Goal: Task Accomplishment & Management: Manage account settings

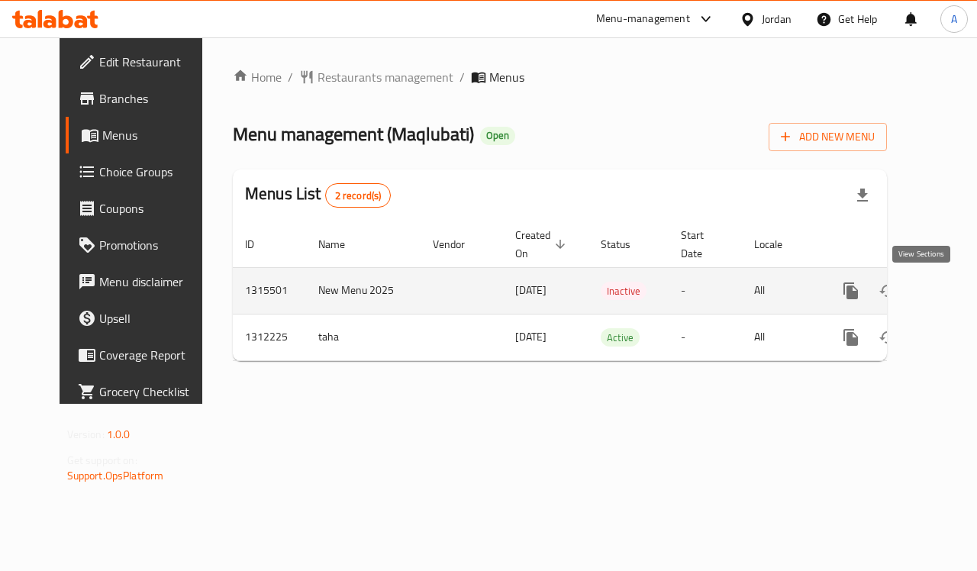
click at [952, 289] on icon "enhanced table" at bounding box center [961, 291] width 18 height 18
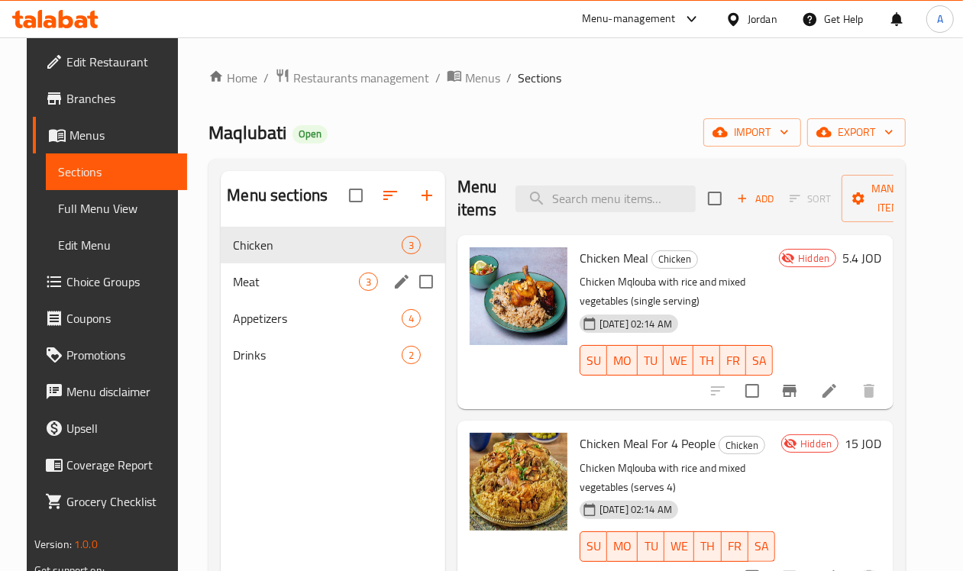
click at [257, 291] on span "Meat" at bounding box center [296, 282] width 126 height 18
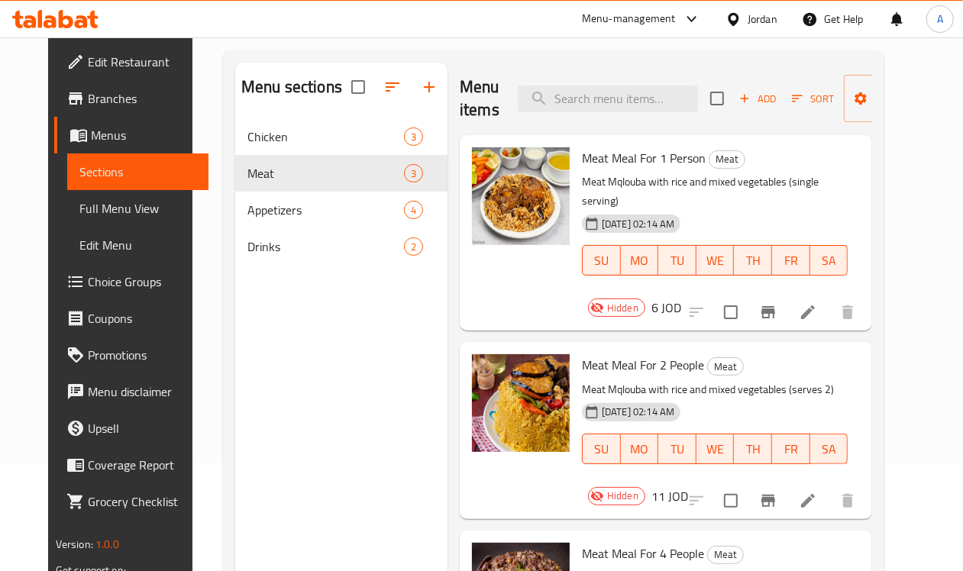
scroll to position [215, 0]
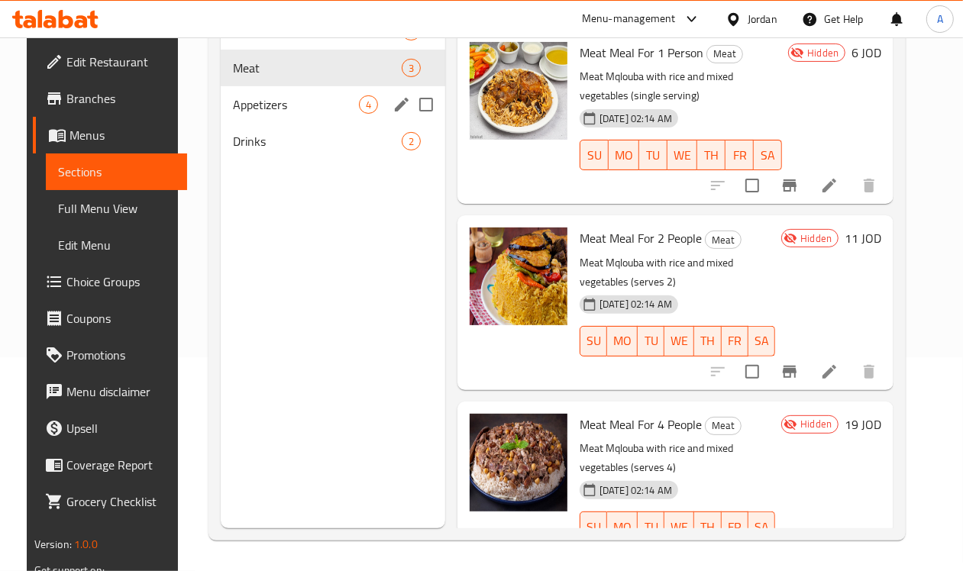
click at [249, 114] on span "Appetizers" at bounding box center [296, 104] width 126 height 18
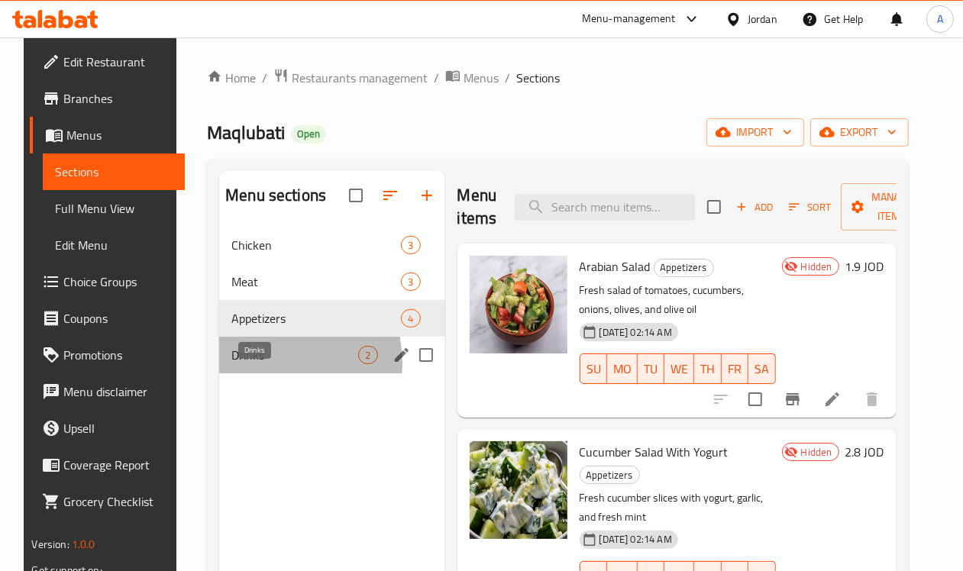
click at [246, 364] on span "Drinks" at bounding box center [294, 355] width 127 height 18
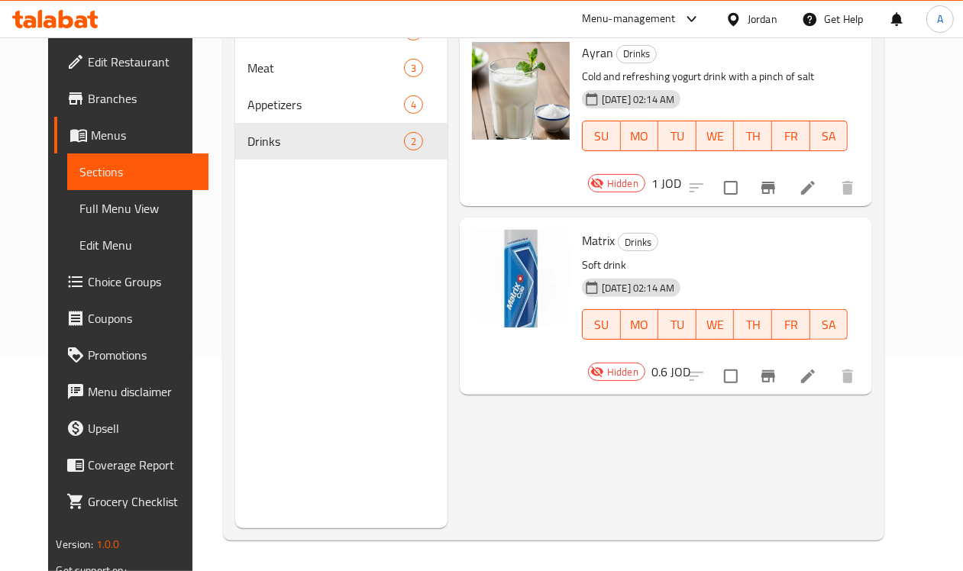
scroll to position [215, 0]
click at [547, 437] on div "Menu items Add Sort Manage items Ayran Drinks Cold and refreshing yogurt drink …" at bounding box center [659, 242] width 425 height 571
click at [277, 263] on div "Menu sections Chicken 3 Meat 3 Appetizers 4 Drinks 2" at bounding box center [341, 242] width 212 height 571
click at [302, 299] on div "Menu sections Chicken 3 Meat 3 Appetizers 4 Drinks 2" at bounding box center [341, 242] width 212 height 571
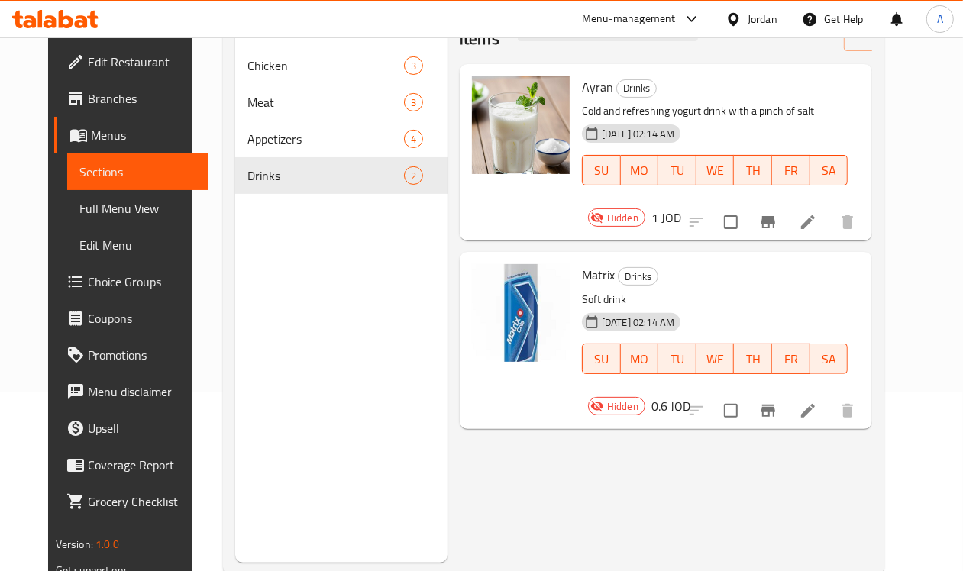
scroll to position [119, 0]
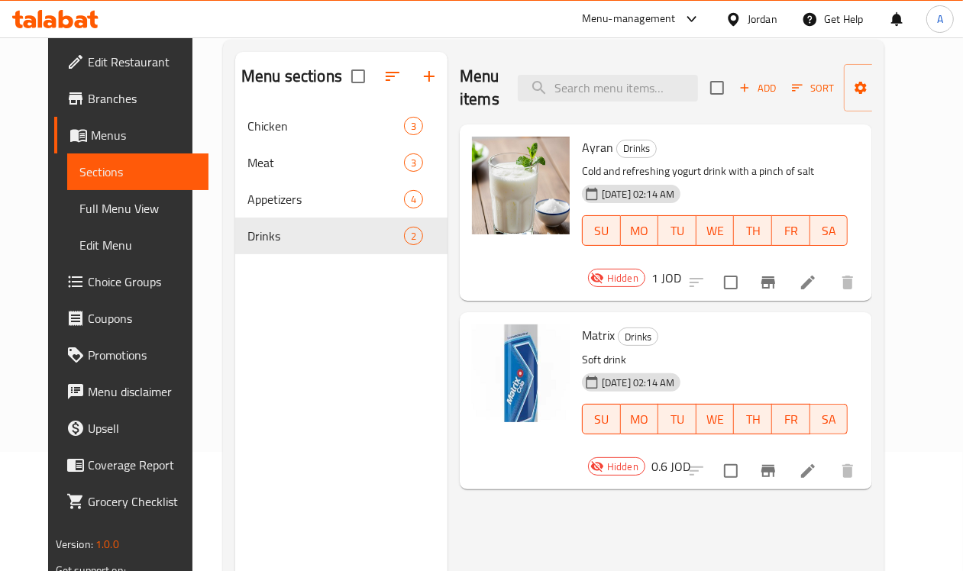
click at [775, 276] on icon "Branch-specific-item" at bounding box center [768, 282] width 14 height 12
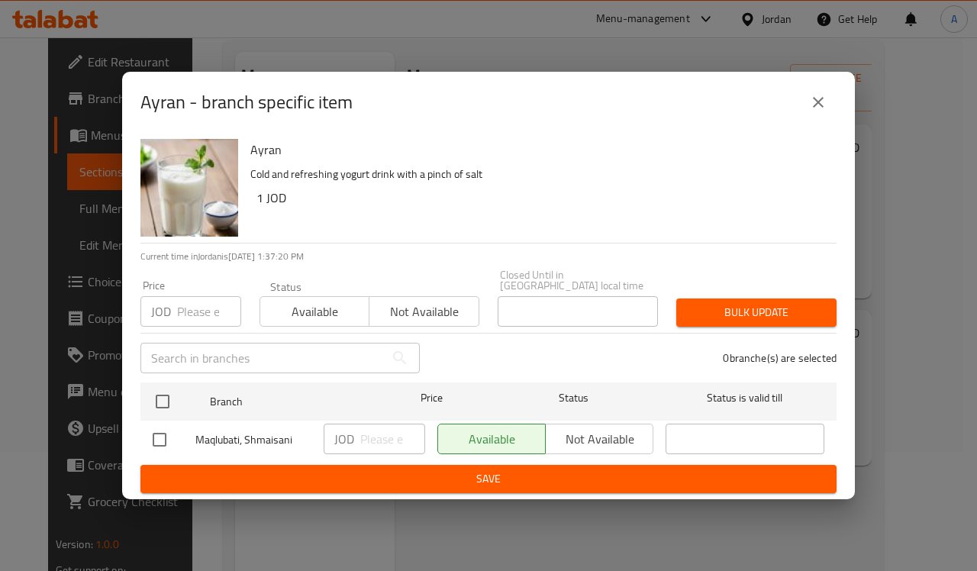
click at [812, 105] on icon "close" at bounding box center [818, 102] width 18 height 18
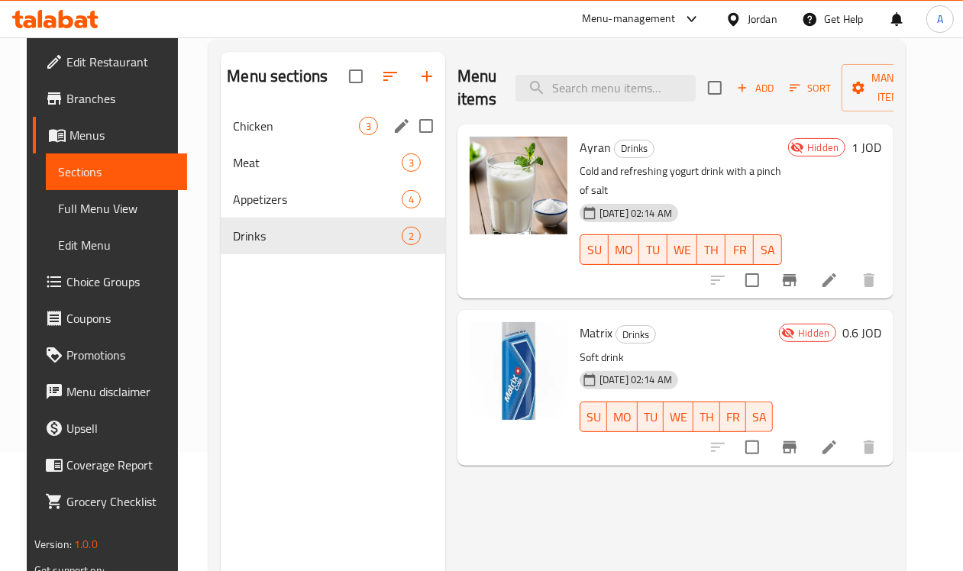
click at [296, 144] on div "Chicken 3" at bounding box center [333, 126] width 224 height 37
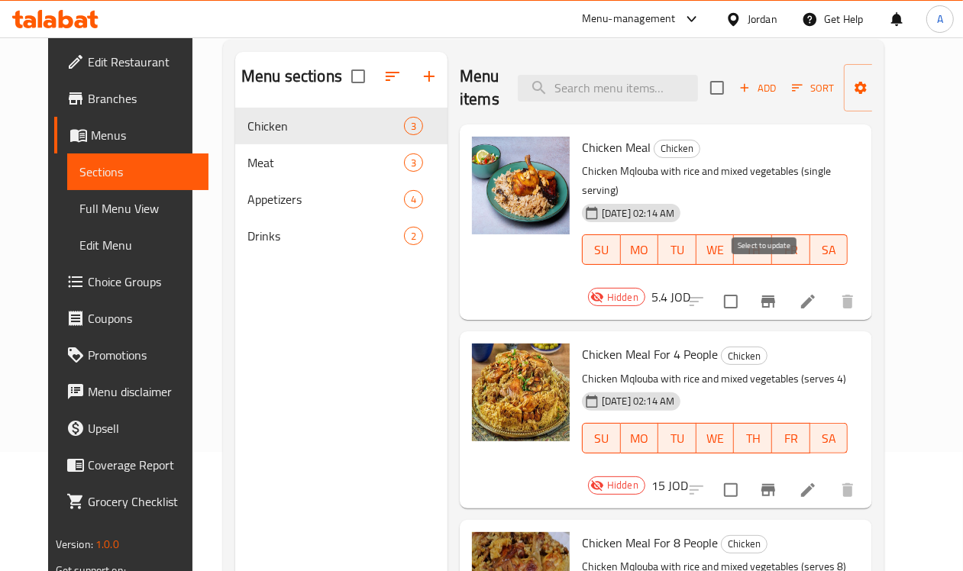
click at [747, 287] on input "checkbox" at bounding box center [731, 302] width 32 height 32
checkbox input "true"
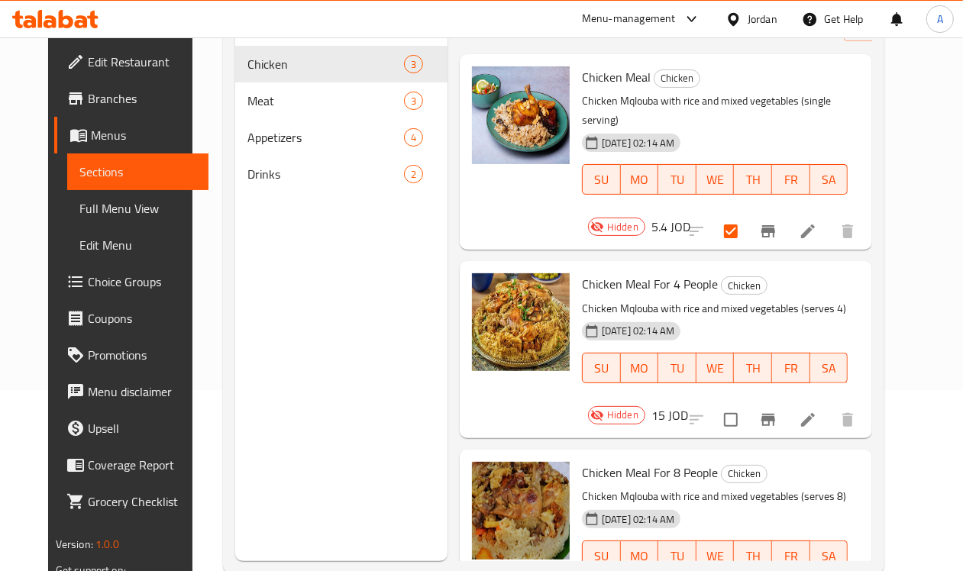
scroll to position [215, 0]
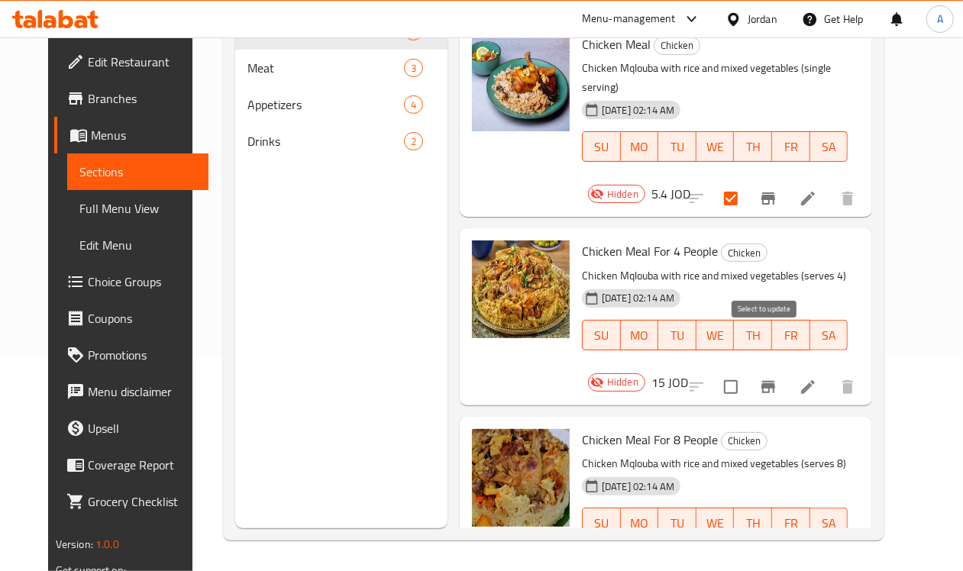
click at [747, 371] on input "checkbox" at bounding box center [731, 387] width 32 height 32
checkbox input "true"
click at [747, 559] on input "checkbox" at bounding box center [731, 575] width 32 height 32
checkbox input "true"
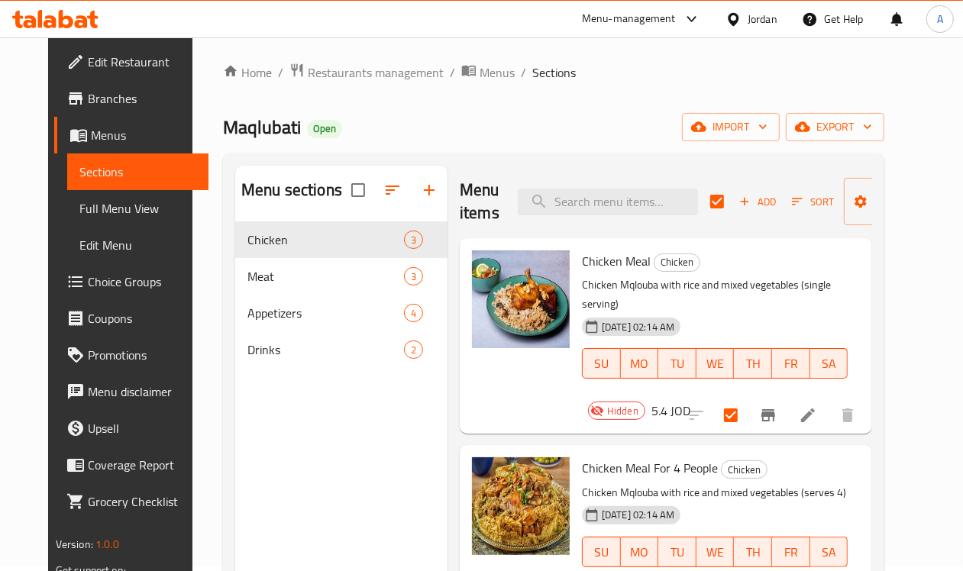
scroll to position [0, 0]
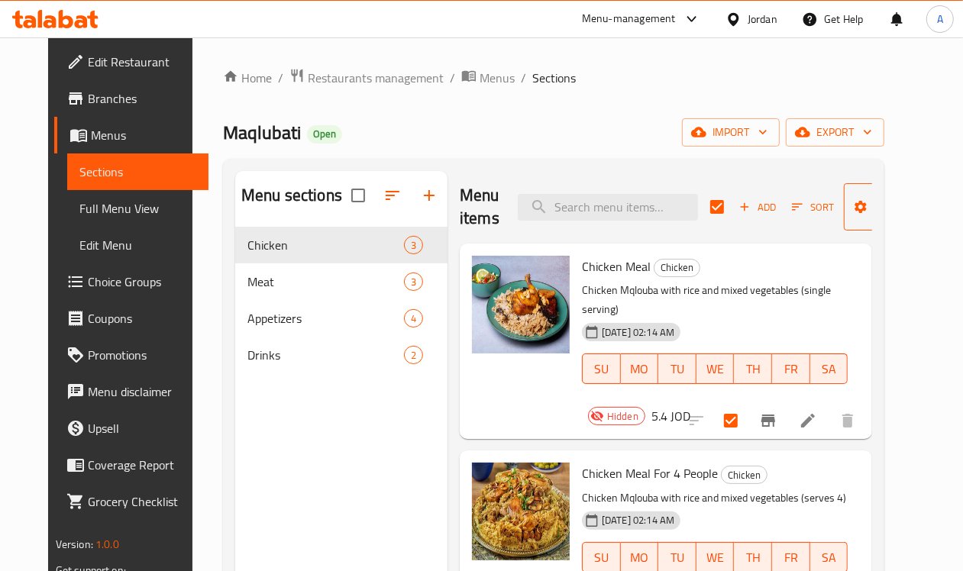
click at [860, 202] on span "Manage items" at bounding box center [895, 207] width 78 height 38
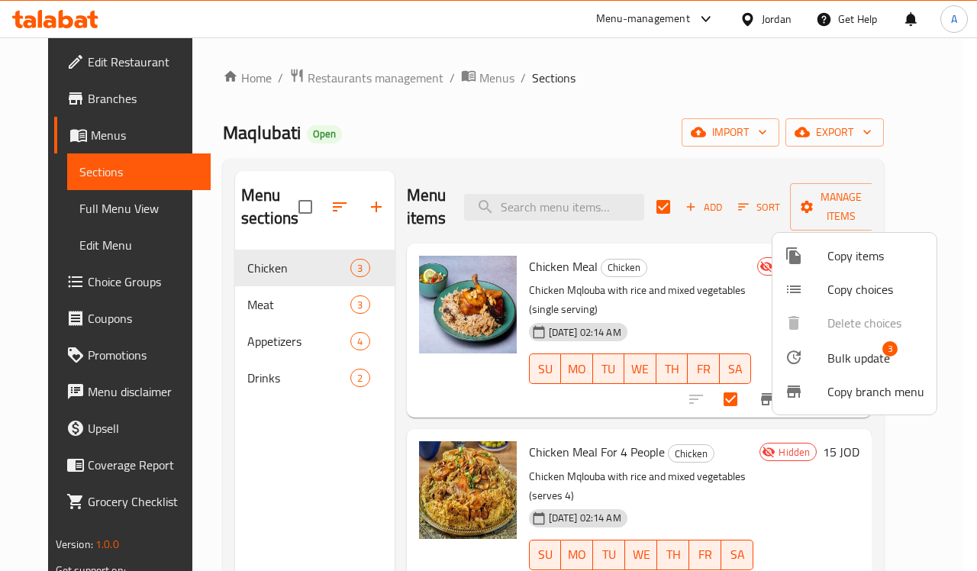
click at [841, 349] on span "Bulk update" at bounding box center [859, 358] width 63 height 18
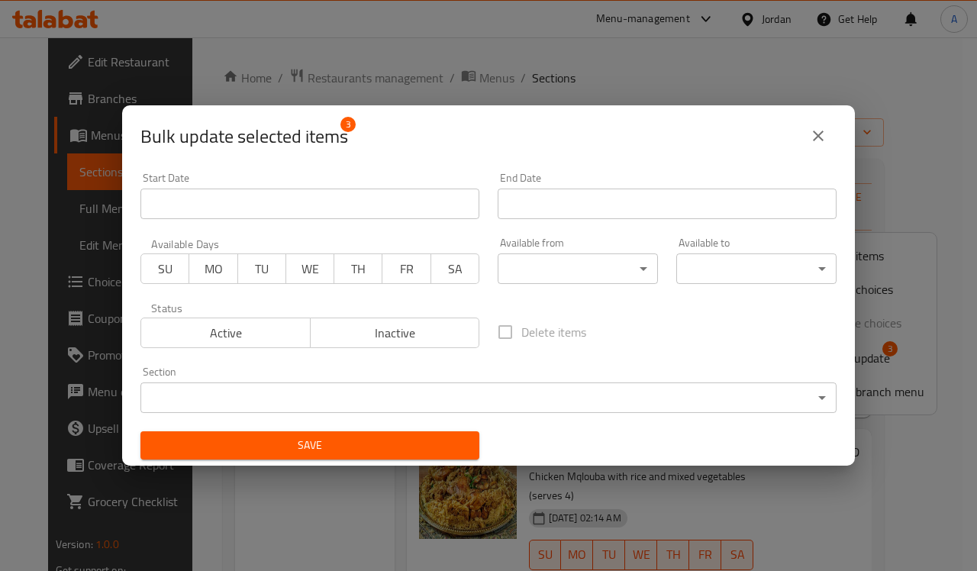
click at [247, 328] on span "Active" at bounding box center [225, 333] width 157 height 22
click at [303, 457] on button "Save" at bounding box center [309, 445] width 339 height 28
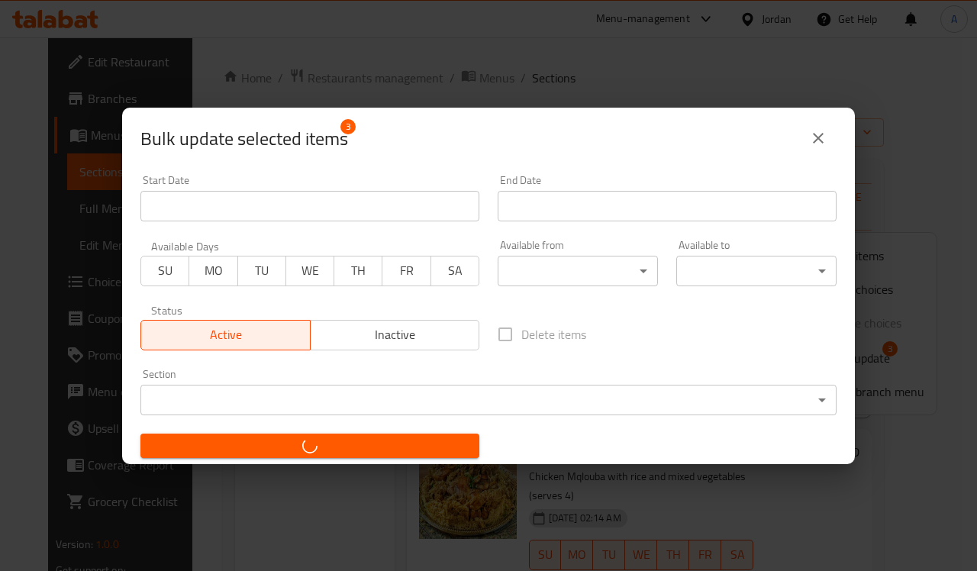
checkbox input "false"
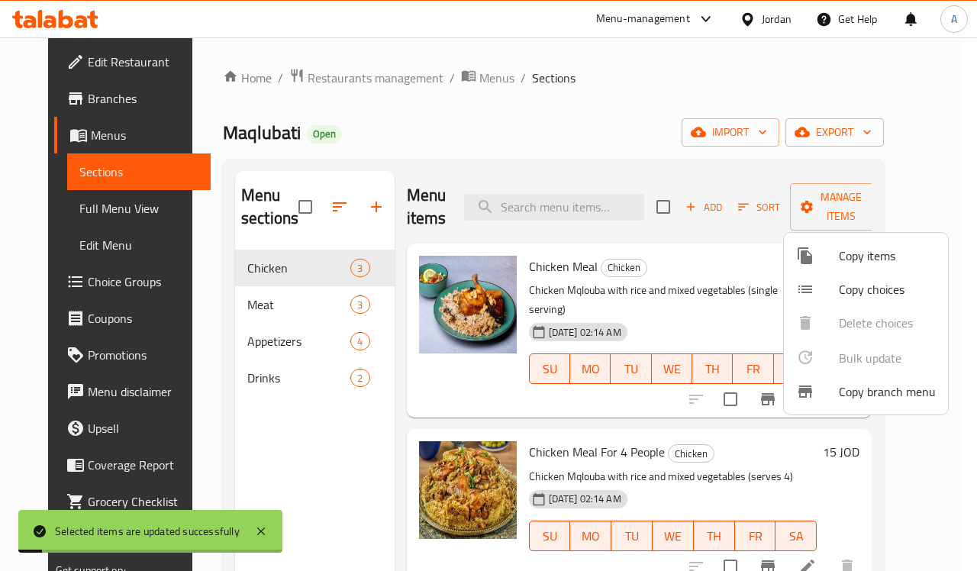
click at [273, 298] on div at bounding box center [488, 285] width 977 height 571
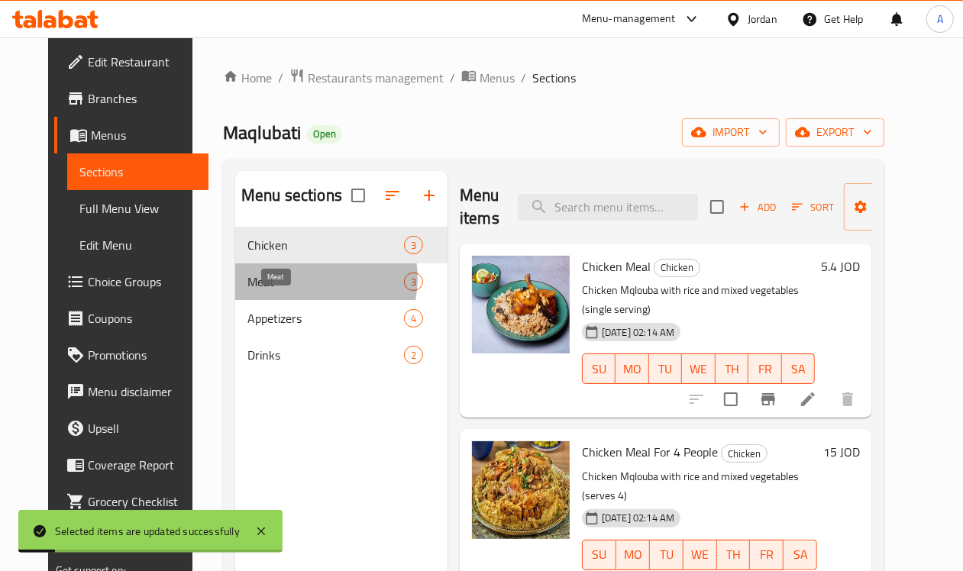
click at [273, 291] on span "Meat" at bounding box center [325, 282] width 157 height 18
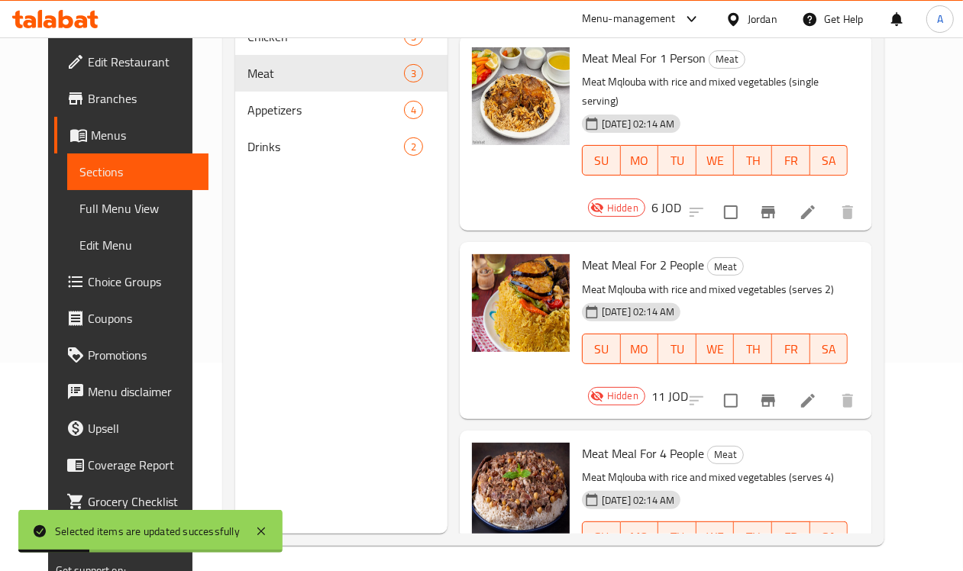
scroll to position [215, 0]
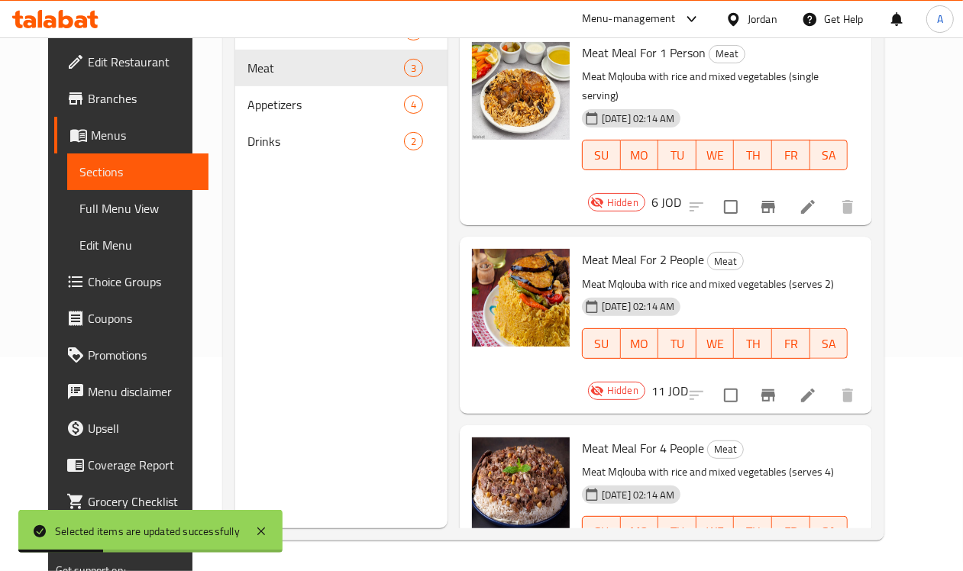
click at [747, 191] on input "checkbox" at bounding box center [731, 207] width 32 height 32
checkbox input "true"
click at [747, 379] on input "checkbox" at bounding box center [731, 395] width 32 height 32
checkbox input "true"
drag, startPoint x: 773, startPoint y: 494, endPoint x: 790, endPoint y: 425, distance: 70.7
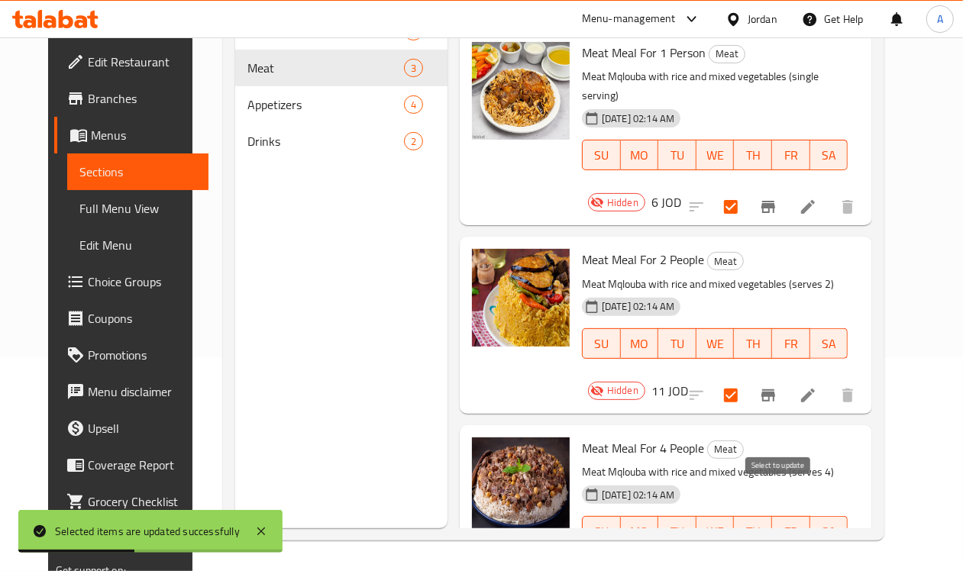
checkbox input "true"
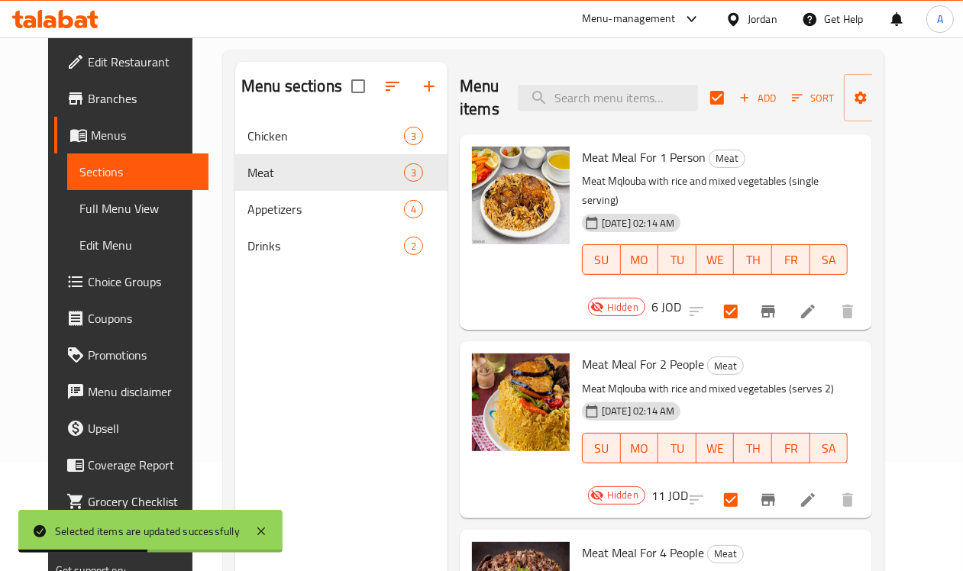
scroll to position [0, 0]
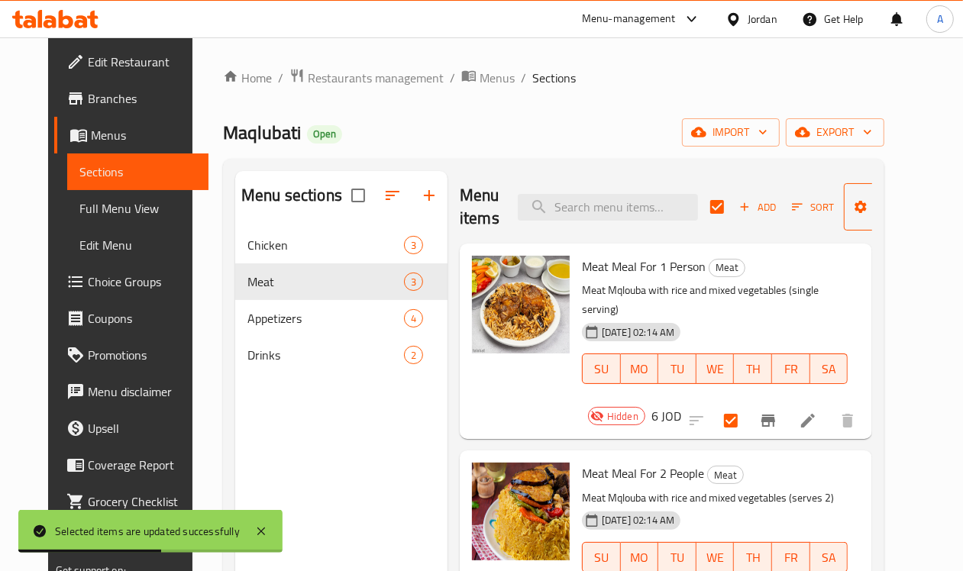
click at [864, 218] on span "Manage items" at bounding box center [895, 207] width 78 height 38
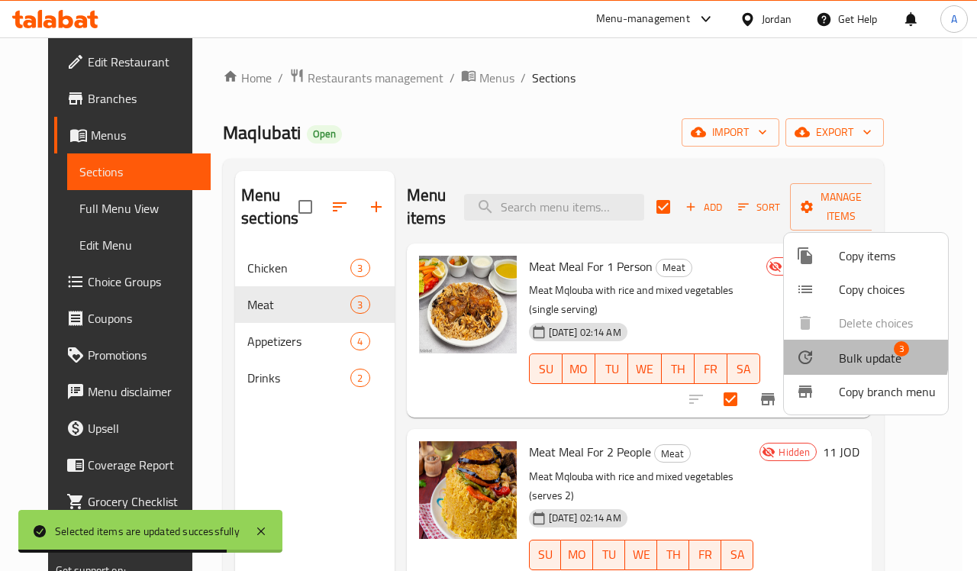
click at [846, 352] on span "Bulk update" at bounding box center [870, 358] width 63 height 18
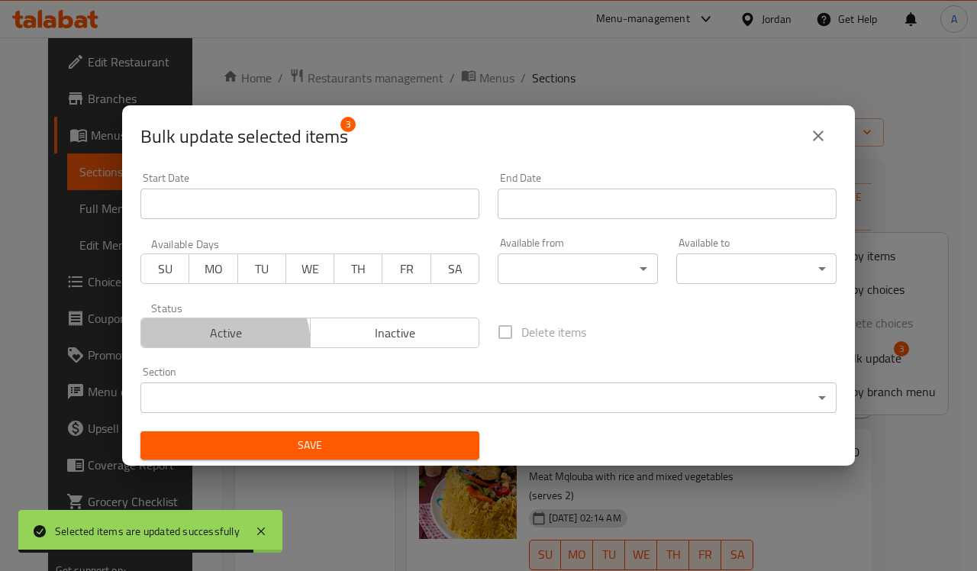
click at [208, 347] on button "Active" at bounding box center [225, 333] width 170 height 31
click at [234, 441] on span "Save" at bounding box center [310, 445] width 315 height 19
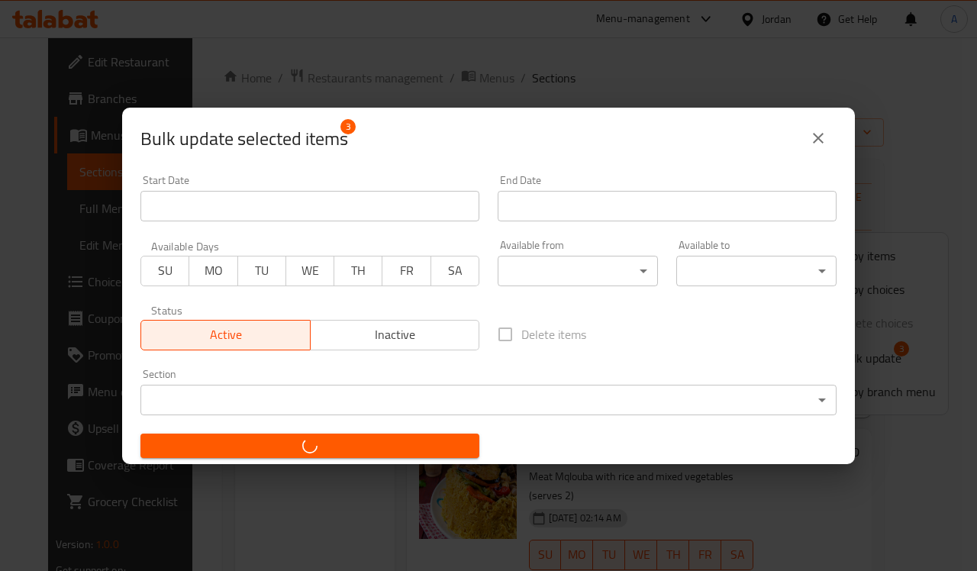
checkbox input "false"
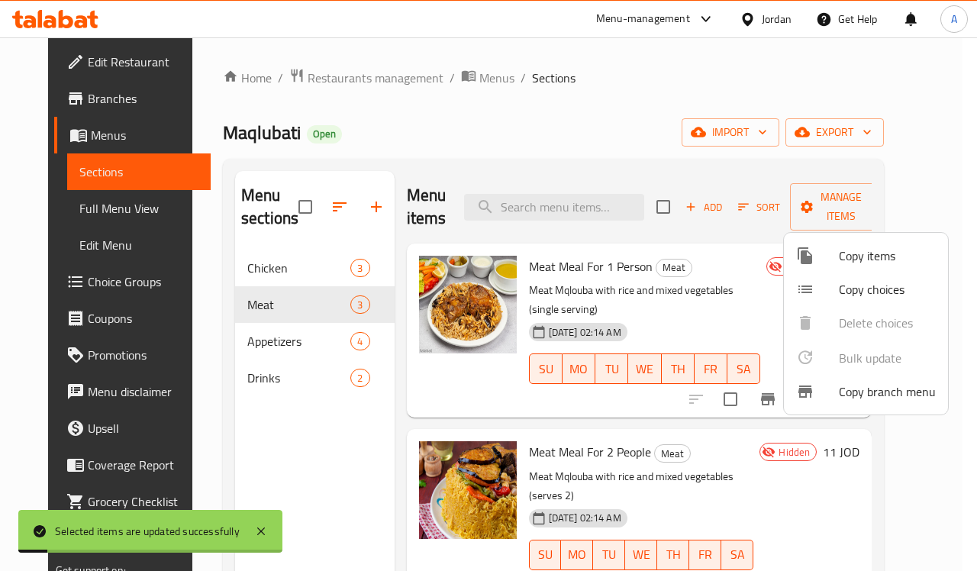
click at [298, 334] on div at bounding box center [488, 285] width 977 height 571
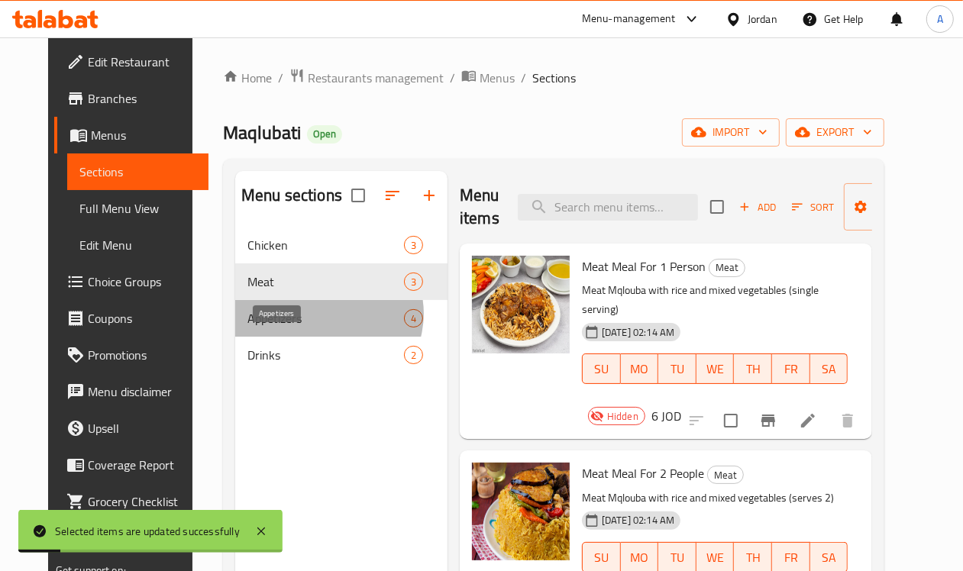
click at [295, 328] on span "Appetizers" at bounding box center [325, 318] width 157 height 18
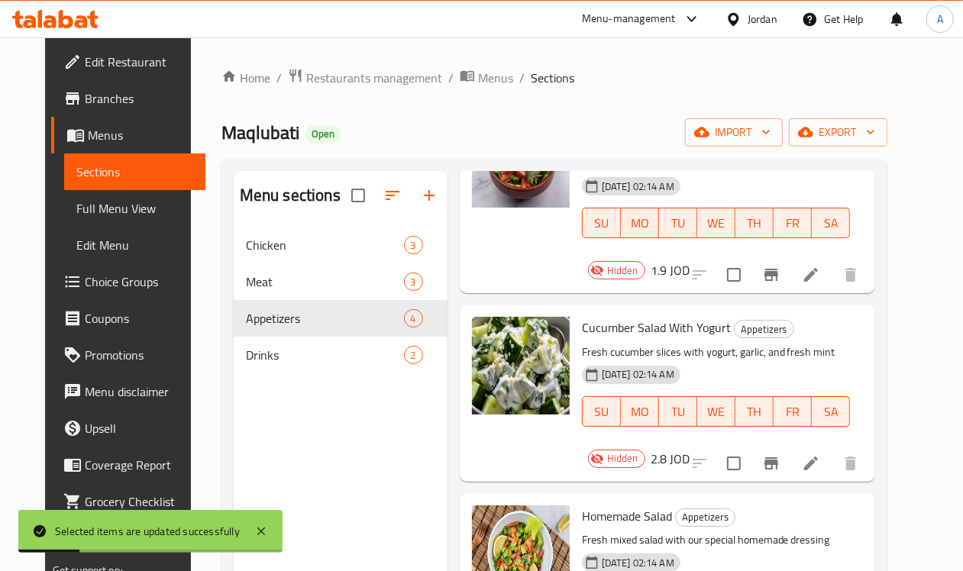
scroll to position [191, 0]
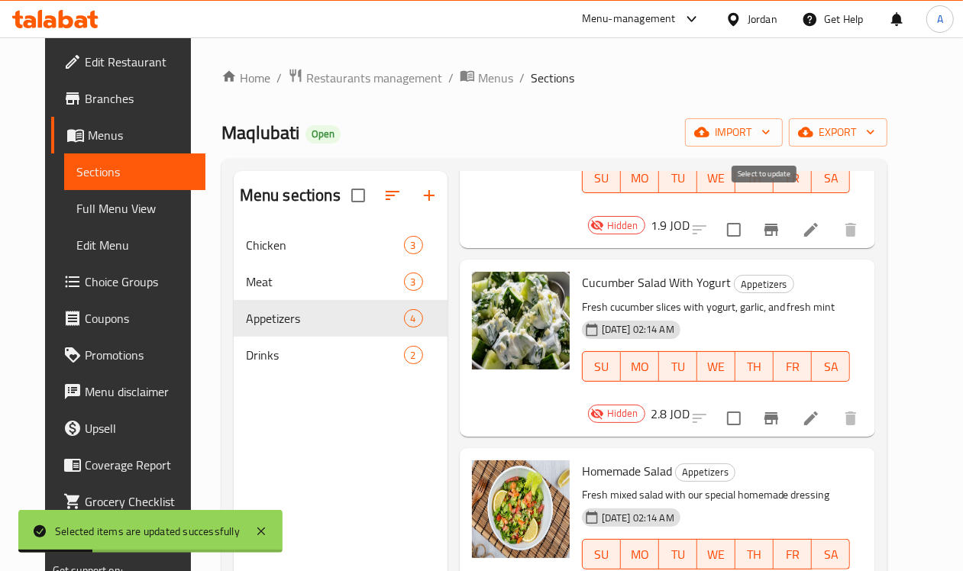
click at [750, 214] on input "checkbox" at bounding box center [734, 230] width 32 height 32
checkbox input "true"
click at [750, 402] on input "checkbox" at bounding box center [734, 418] width 32 height 32
checkbox input "true"
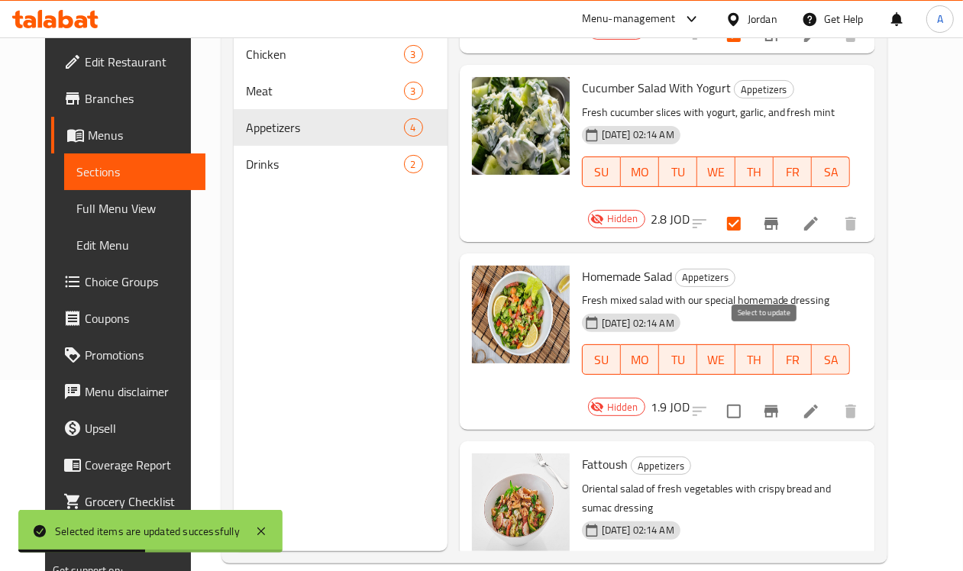
click at [750, 396] on input "checkbox" at bounding box center [734, 412] width 32 height 32
checkbox input "true"
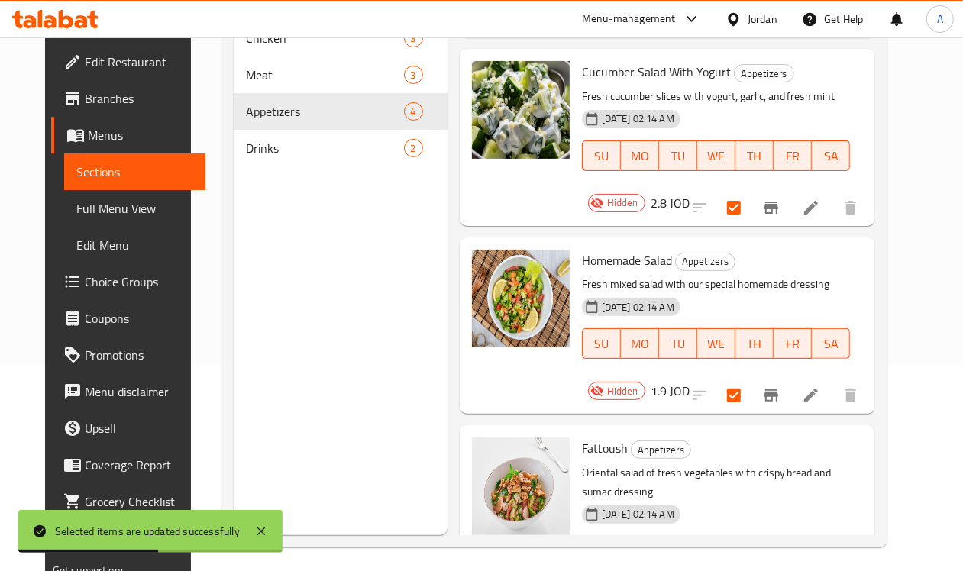
scroll to position [215, 0]
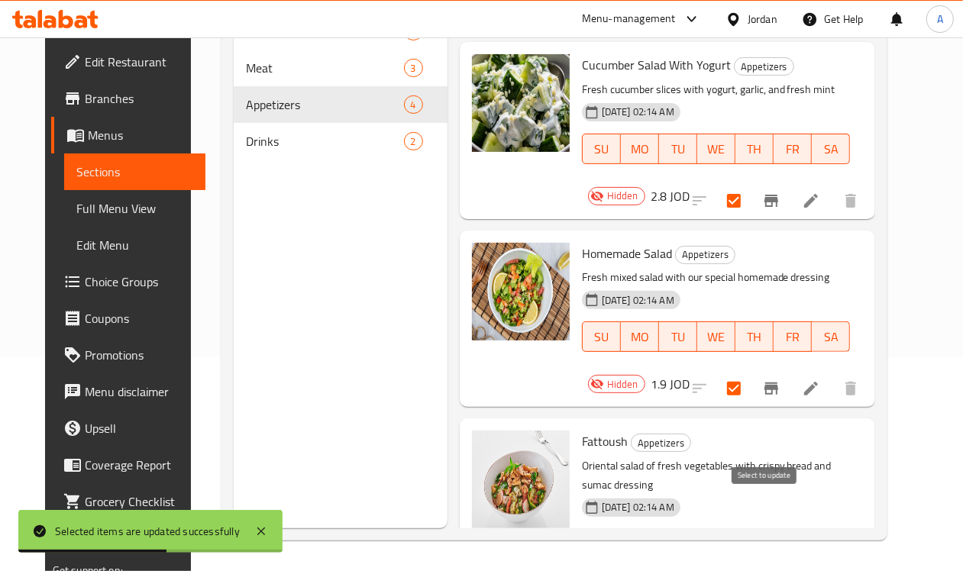
checkbox input "true"
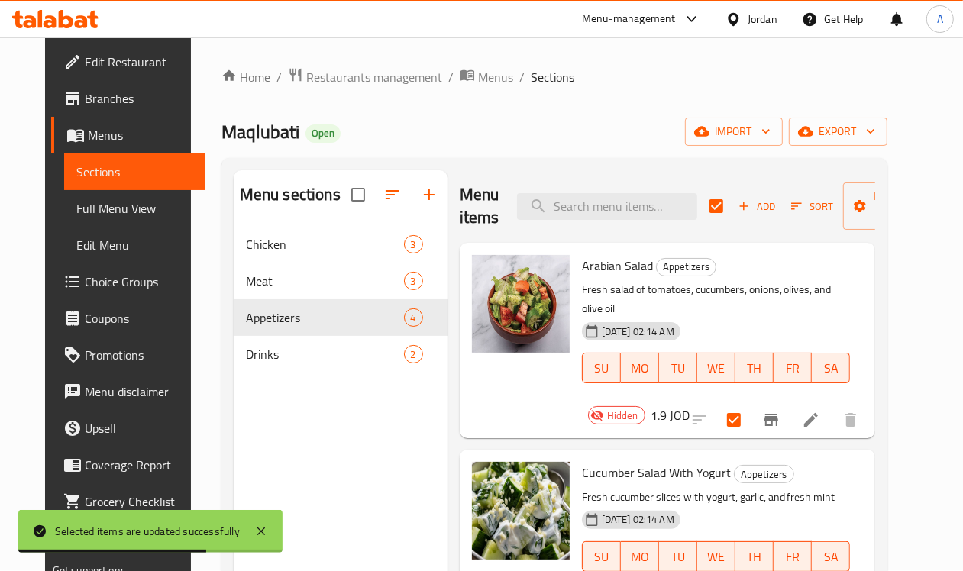
scroll to position [0, 0]
click at [855, 203] on span "Manage items" at bounding box center [894, 207] width 78 height 38
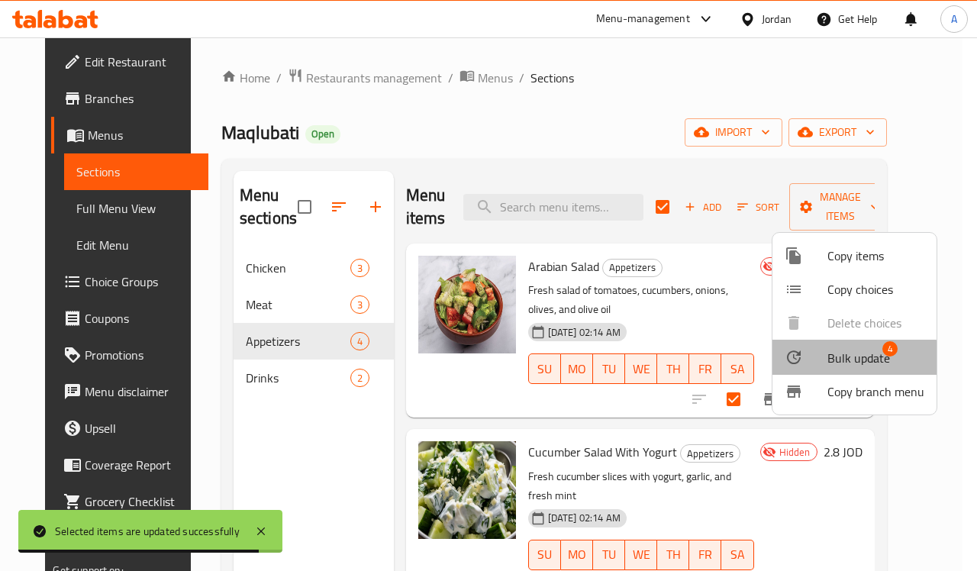
click at [828, 360] on span "Bulk update" at bounding box center [859, 358] width 63 height 18
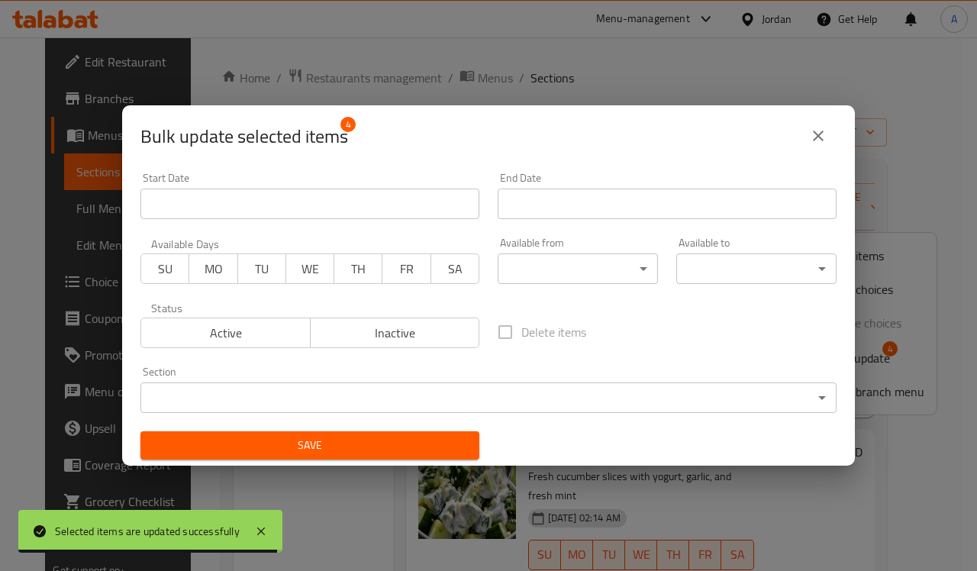
click at [211, 317] on div "Active Inactive" at bounding box center [309, 325] width 339 height 46
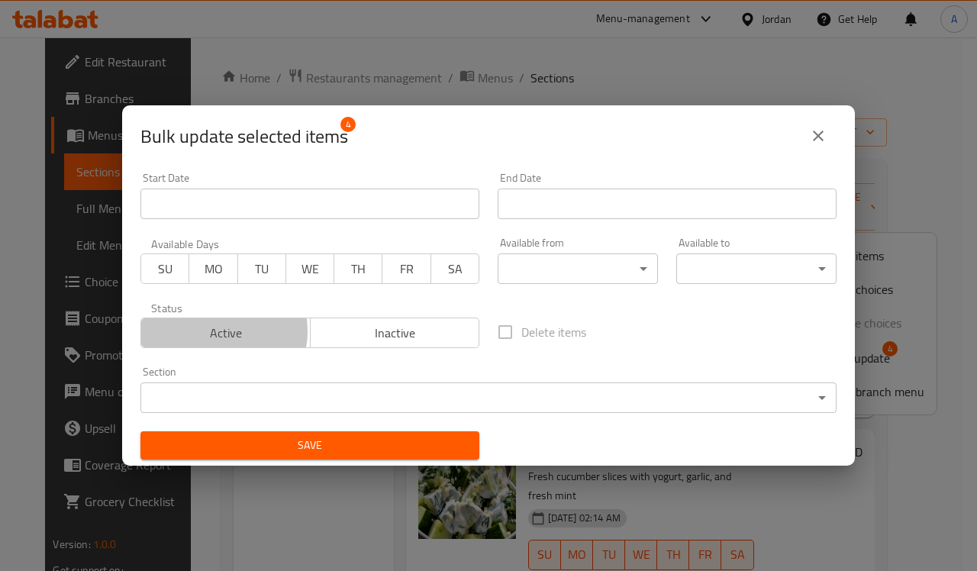
click at [216, 332] on span "Active" at bounding box center [225, 333] width 157 height 22
click at [257, 448] on span "Save" at bounding box center [310, 445] width 315 height 19
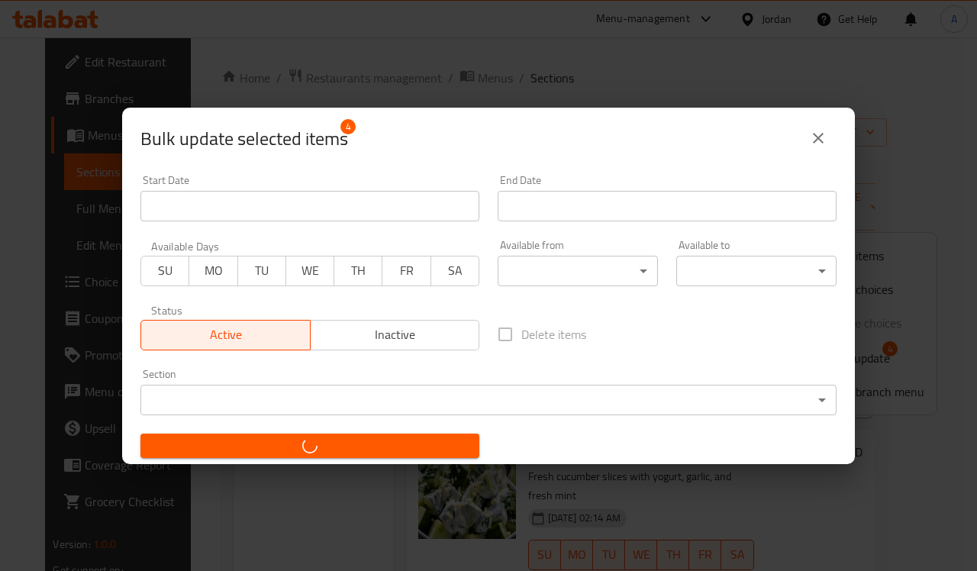
checkbox input "false"
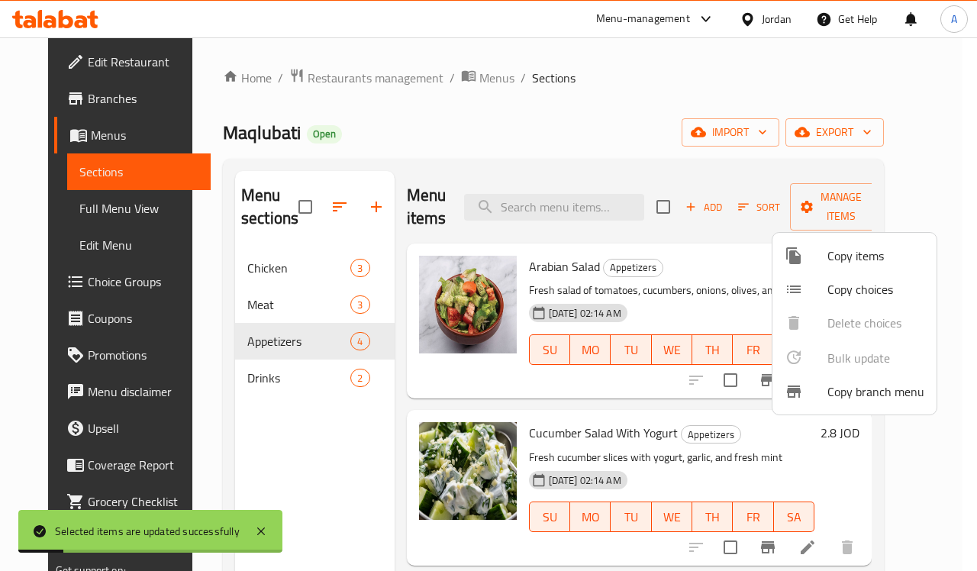
click at [257, 384] on div at bounding box center [488, 285] width 977 height 571
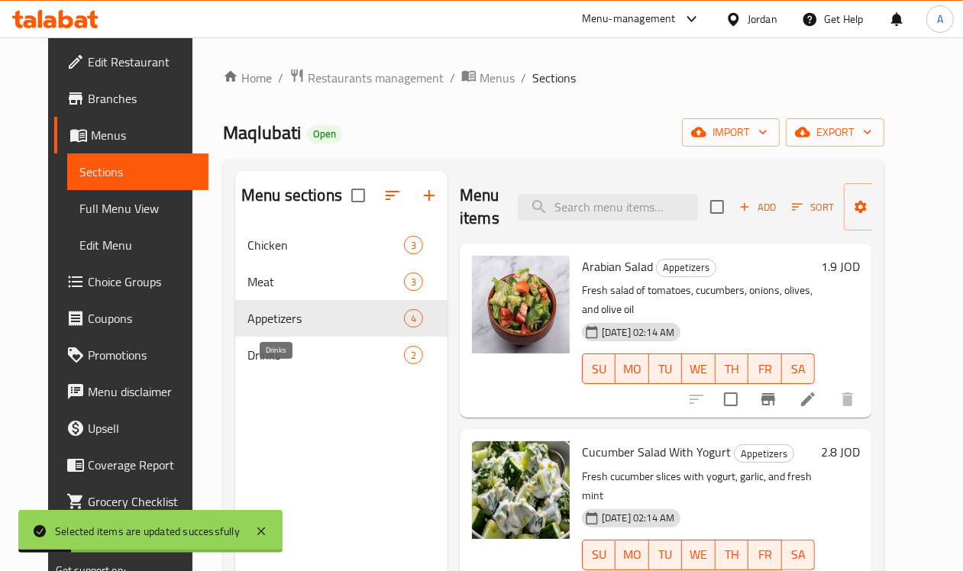
click at [260, 364] on span "Drinks" at bounding box center [325, 355] width 157 height 18
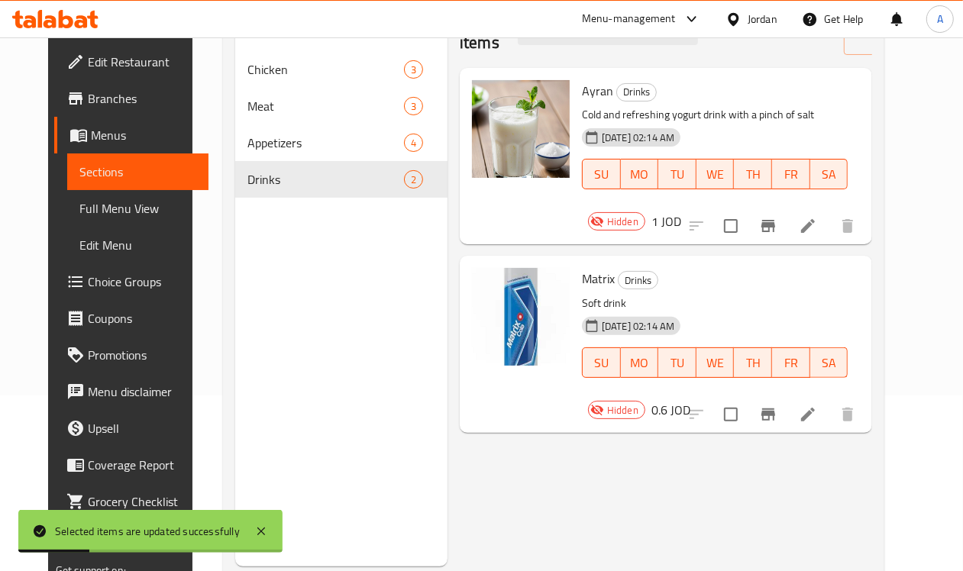
scroll to position [215, 0]
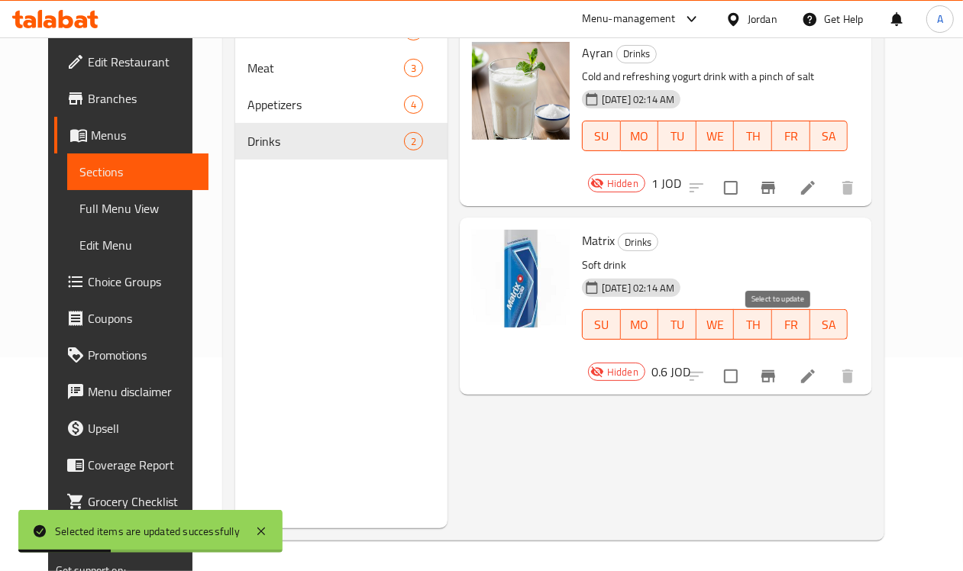
click at [747, 360] on input "checkbox" at bounding box center [731, 376] width 32 height 32
checkbox input "true"
click at [747, 172] on input "checkbox" at bounding box center [731, 188] width 32 height 32
checkbox input "true"
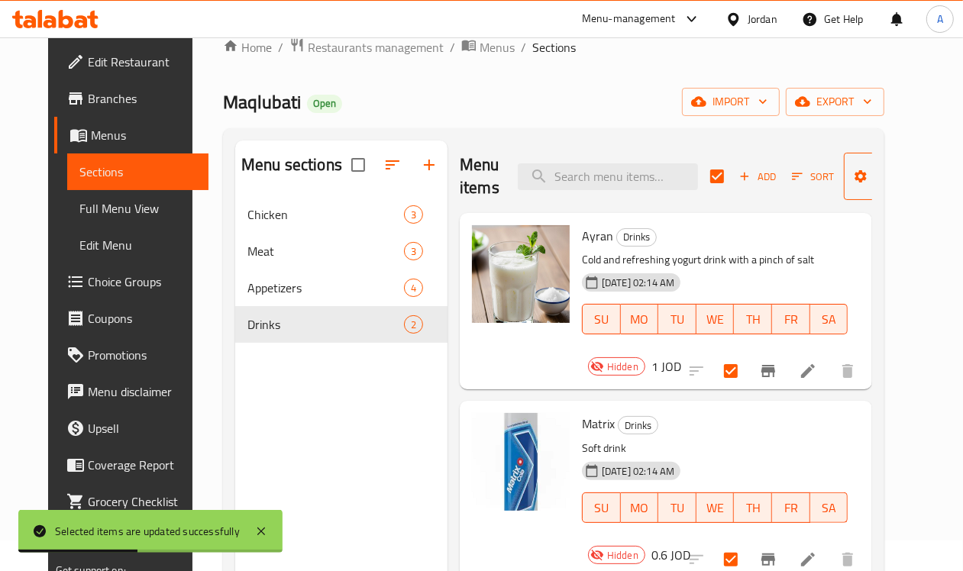
scroll to position [24, 0]
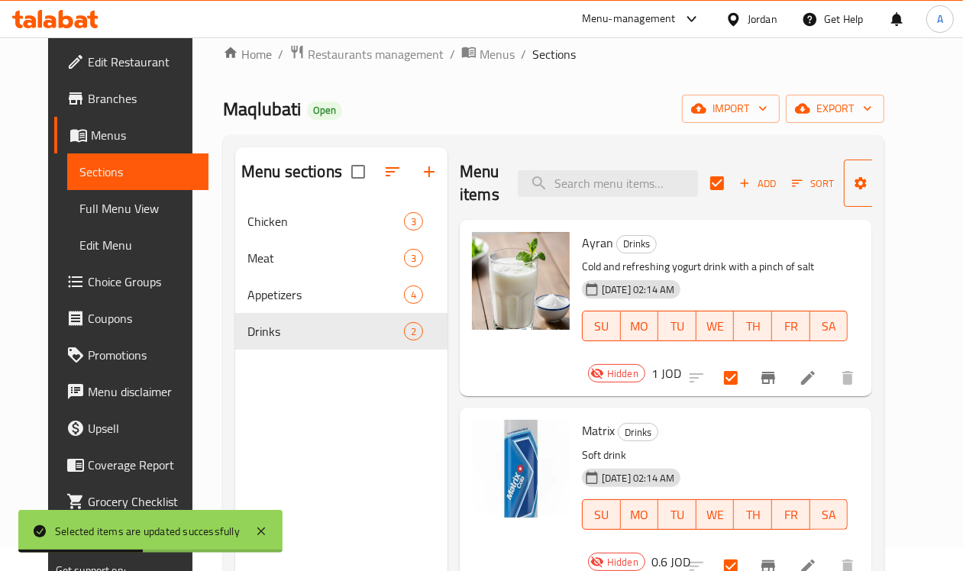
click at [876, 202] on span "Manage items" at bounding box center [895, 183] width 78 height 38
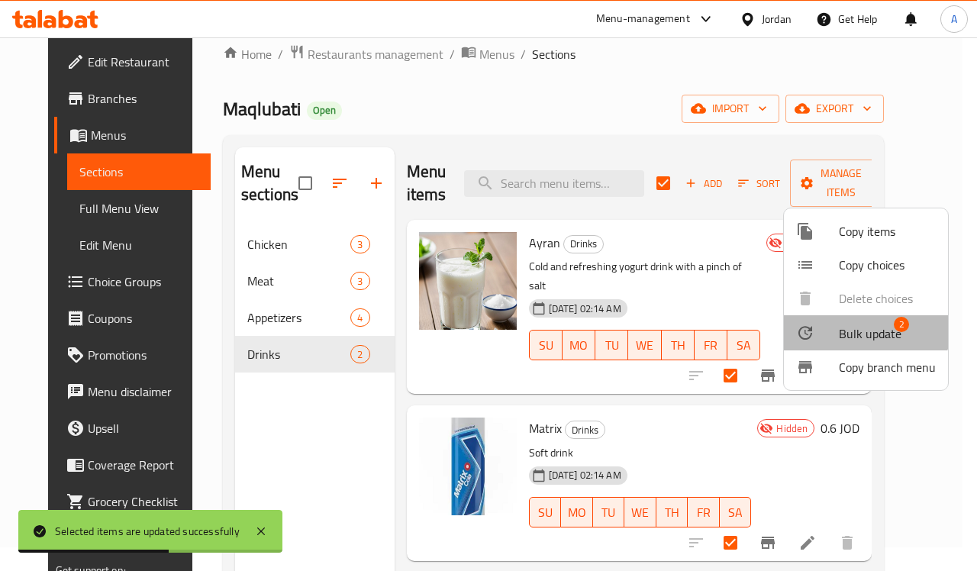
click at [848, 331] on span "Bulk update" at bounding box center [870, 333] width 63 height 18
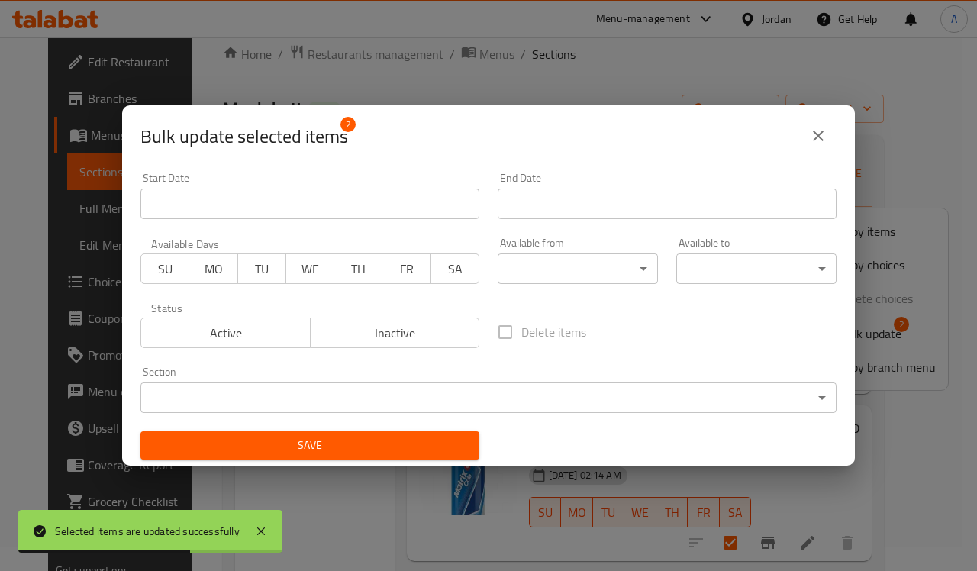
click at [260, 337] on span "Active" at bounding box center [225, 333] width 157 height 22
click at [281, 448] on span "Save" at bounding box center [310, 445] width 315 height 19
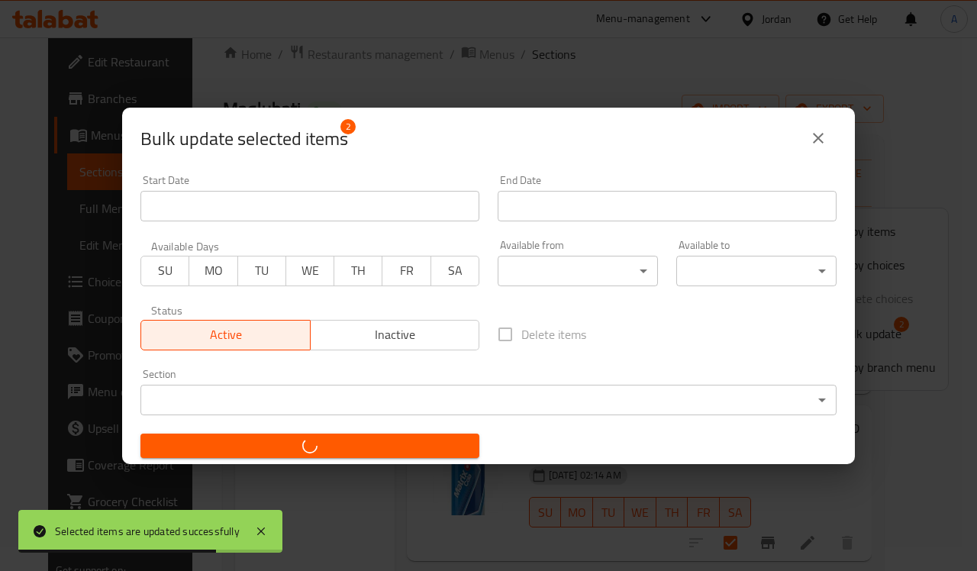
checkbox input "false"
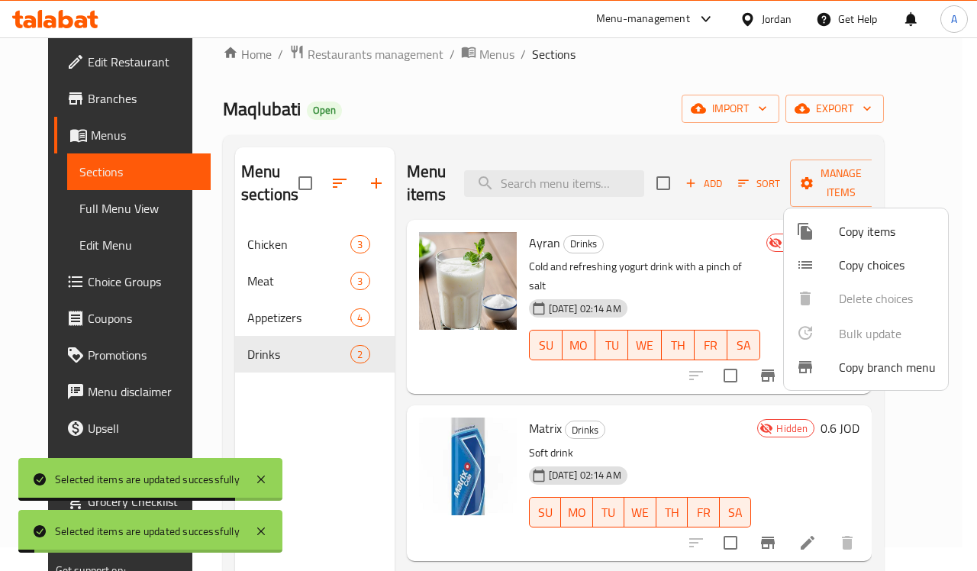
click at [742, 421] on div at bounding box center [488, 285] width 977 height 571
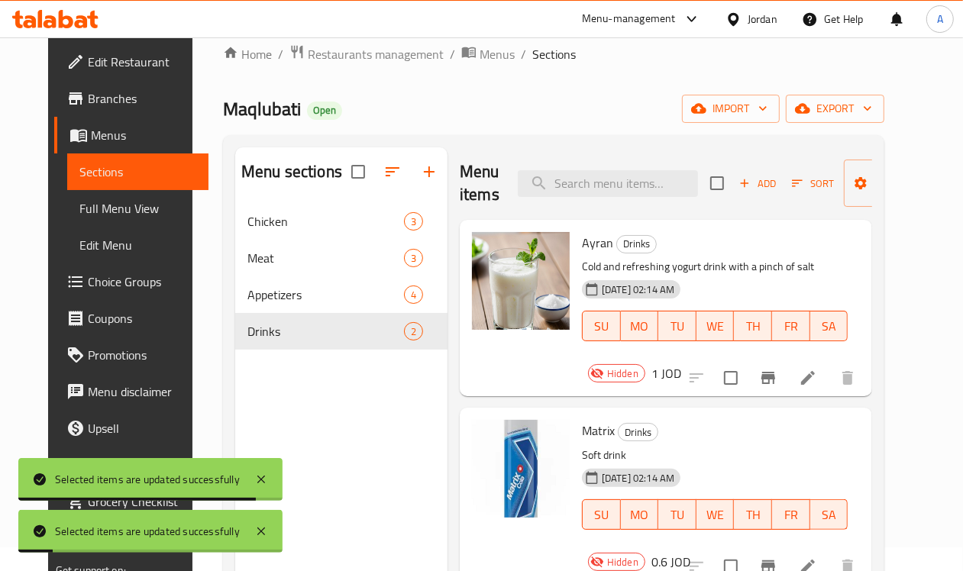
click at [777, 369] on icon "Branch-specific-item" at bounding box center [768, 378] width 18 height 18
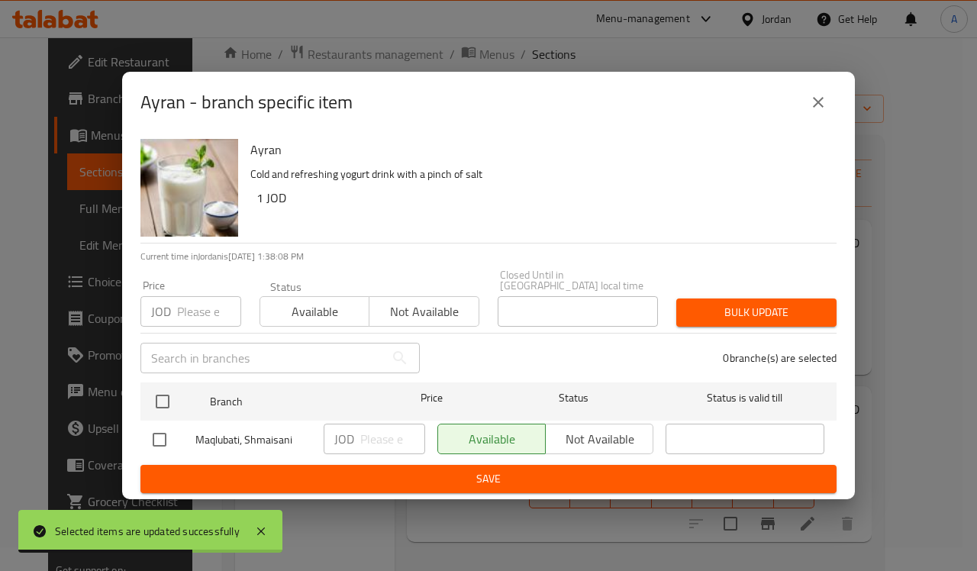
click at [822, 108] on icon "close" at bounding box center [818, 102] width 11 height 11
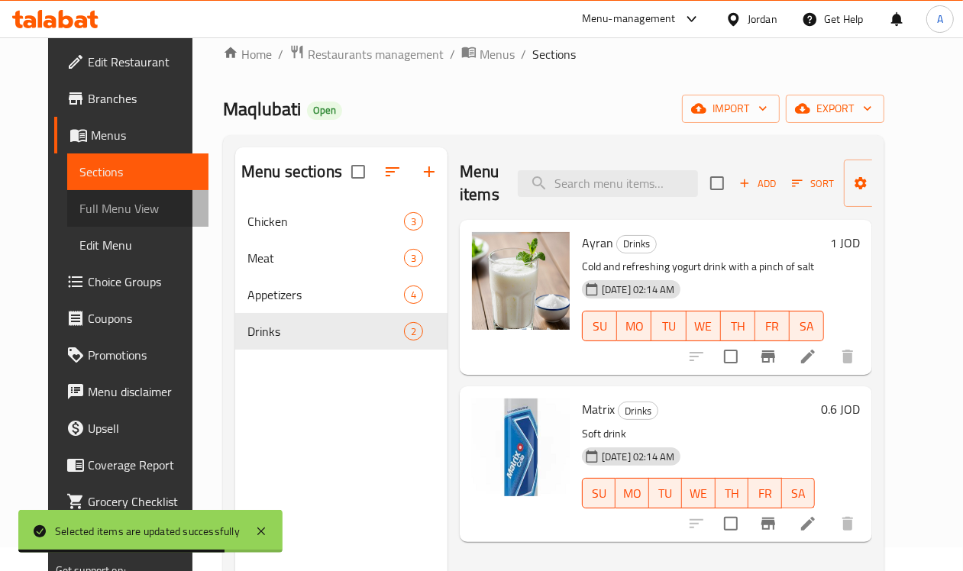
click at [98, 207] on span "Full Menu View" at bounding box center [138, 208] width 118 height 18
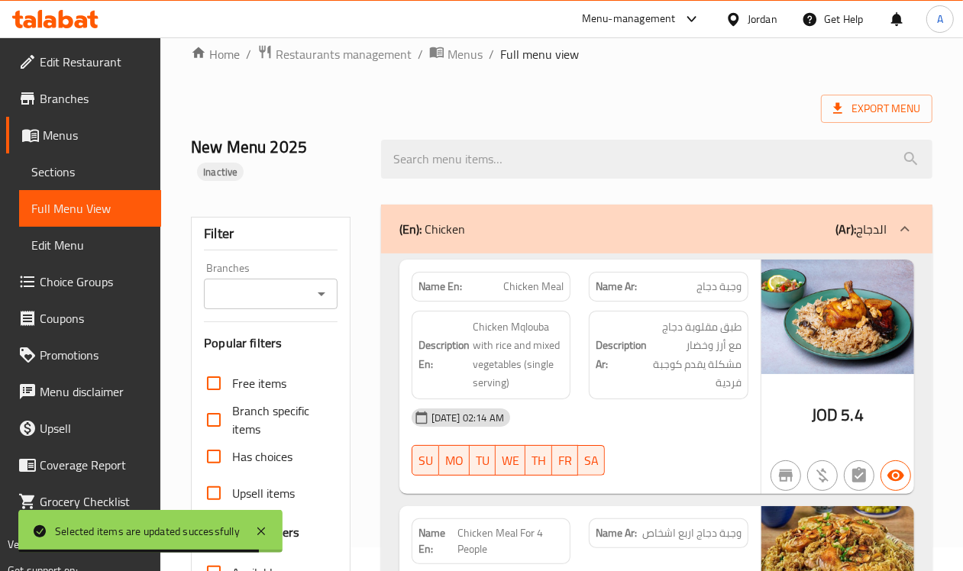
click at [318, 285] on icon "Open" at bounding box center [321, 294] width 18 height 18
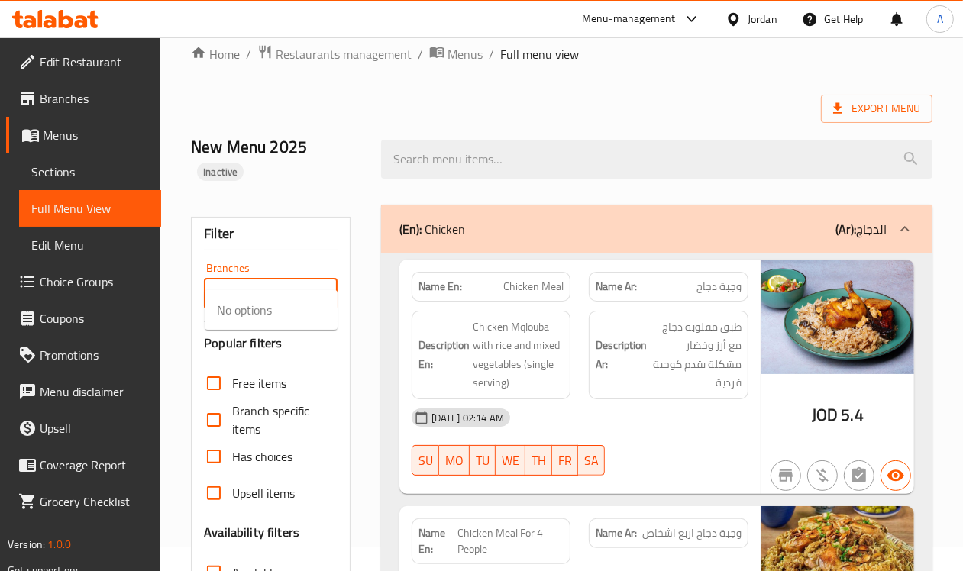
click at [74, 173] on span "Sections" at bounding box center [90, 172] width 118 height 18
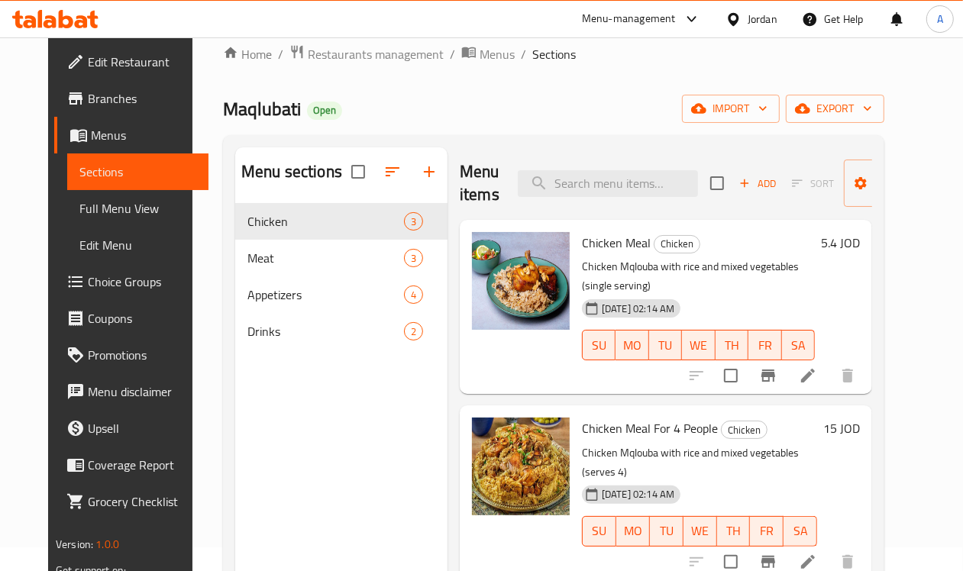
click at [79, 215] on span "Full Menu View" at bounding box center [138, 208] width 118 height 18
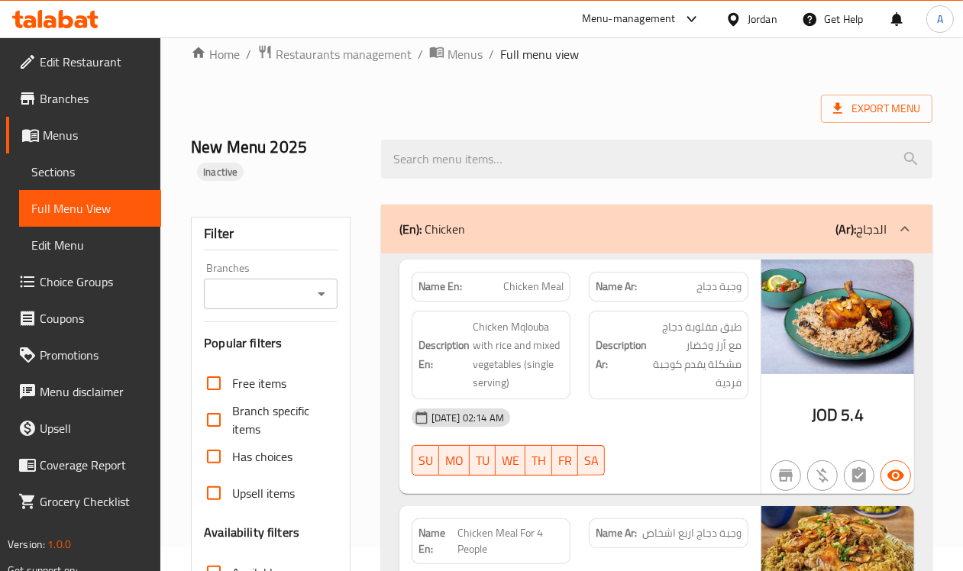
click at [321, 285] on icon "Open" at bounding box center [321, 294] width 18 height 18
click at [321, 292] on icon "Close" at bounding box center [322, 294] width 8 height 4
click at [279, 283] on input "Branches" at bounding box center [257, 293] width 99 height 21
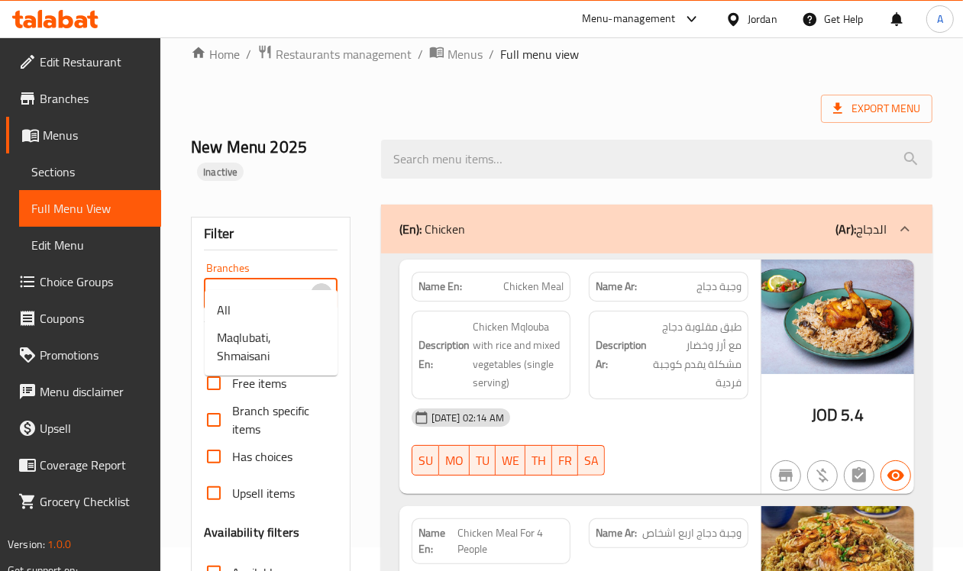
click at [318, 285] on icon "Close" at bounding box center [321, 294] width 18 height 18
click at [318, 285] on icon "Open" at bounding box center [321, 294] width 18 height 18
click at [321, 285] on icon "Close" at bounding box center [321, 294] width 18 height 18
click at [386, 61] on span "Restaurants management" at bounding box center [344, 54] width 136 height 18
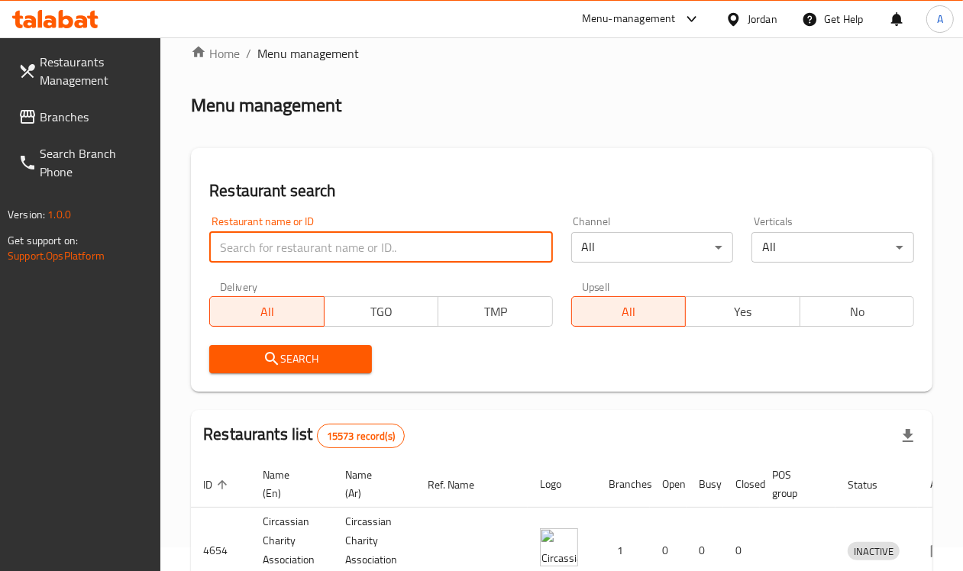
click at [292, 250] on input "search" at bounding box center [380, 247] width 343 height 31
paste input "706030"
type input "706030"
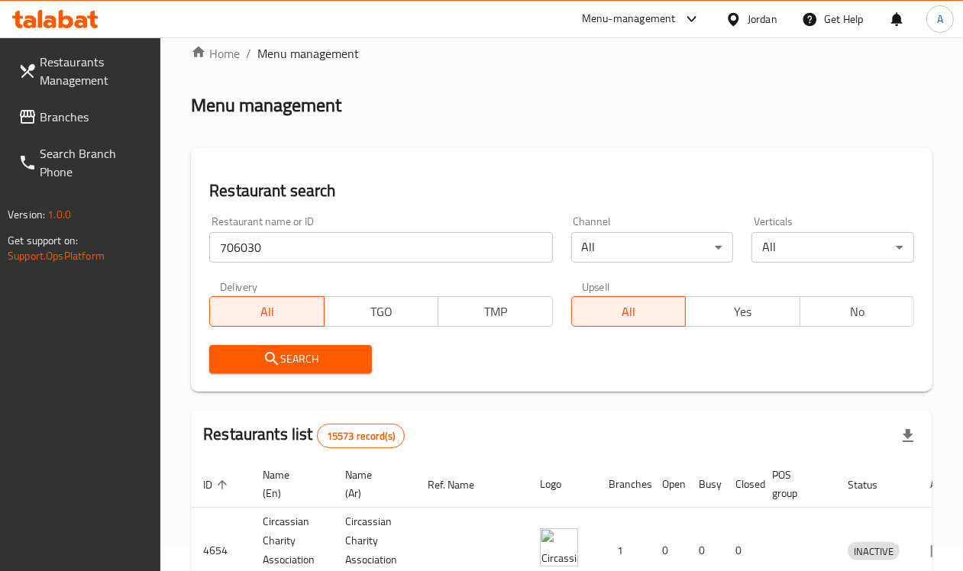
click at [238, 345] on button "Search" at bounding box center [290, 359] width 163 height 28
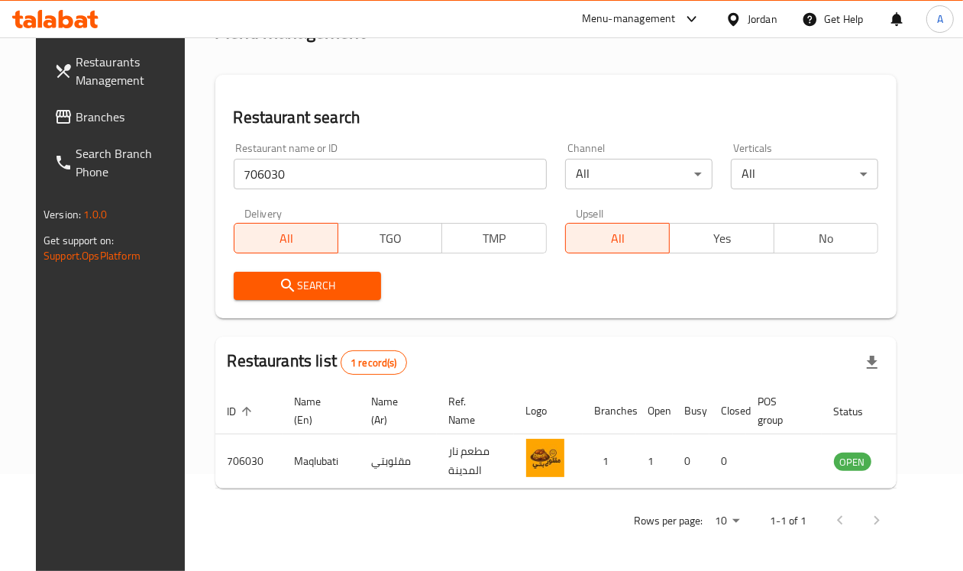
scroll to position [97, 0]
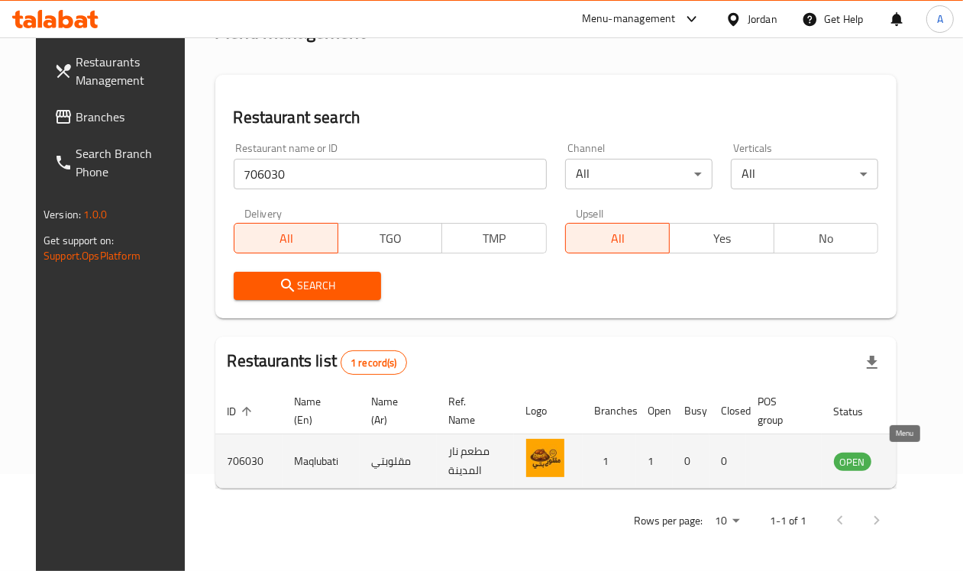
click at [915, 462] on icon "enhanced table" at bounding box center [923, 462] width 17 height 13
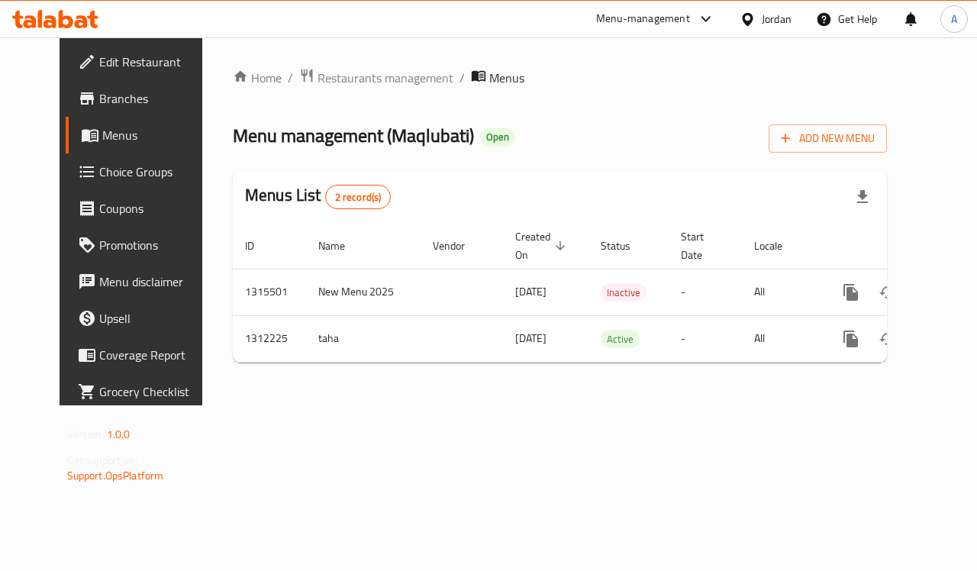
click at [102, 134] on span "Menus" at bounding box center [156, 135] width 108 height 18
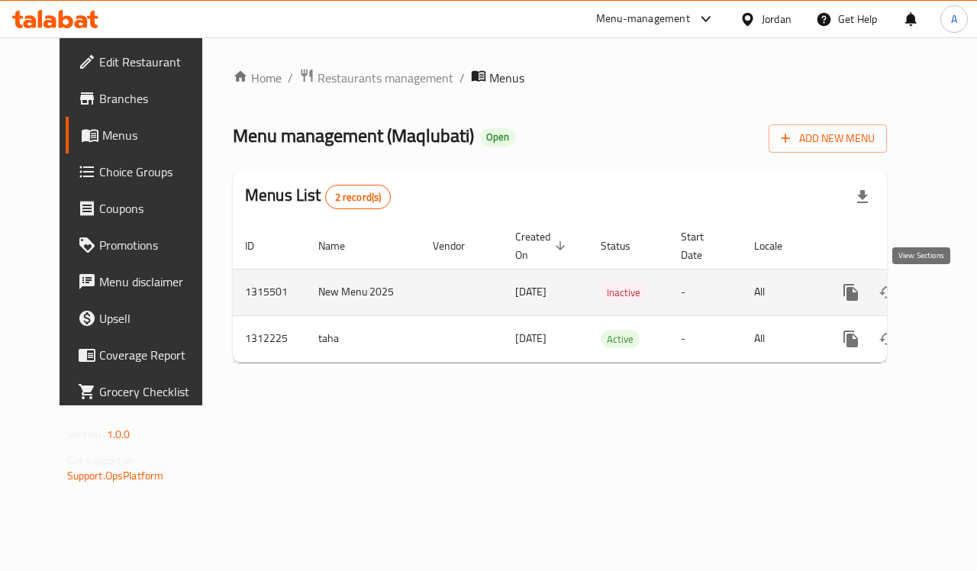
click at [954, 292] on icon "enhanced table" at bounding box center [961, 293] width 14 height 14
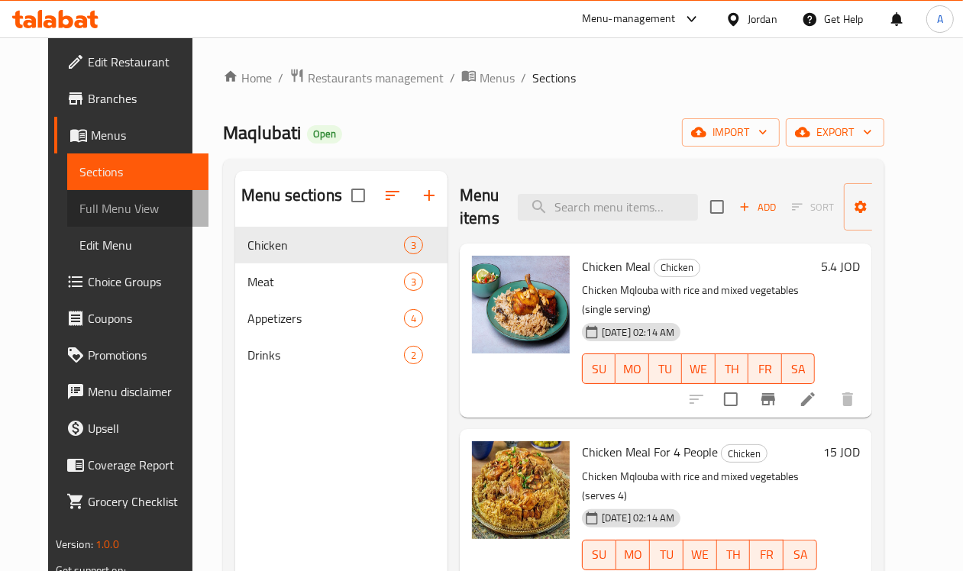
click at [79, 202] on span "Full Menu View" at bounding box center [138, 208] width 118 height 18
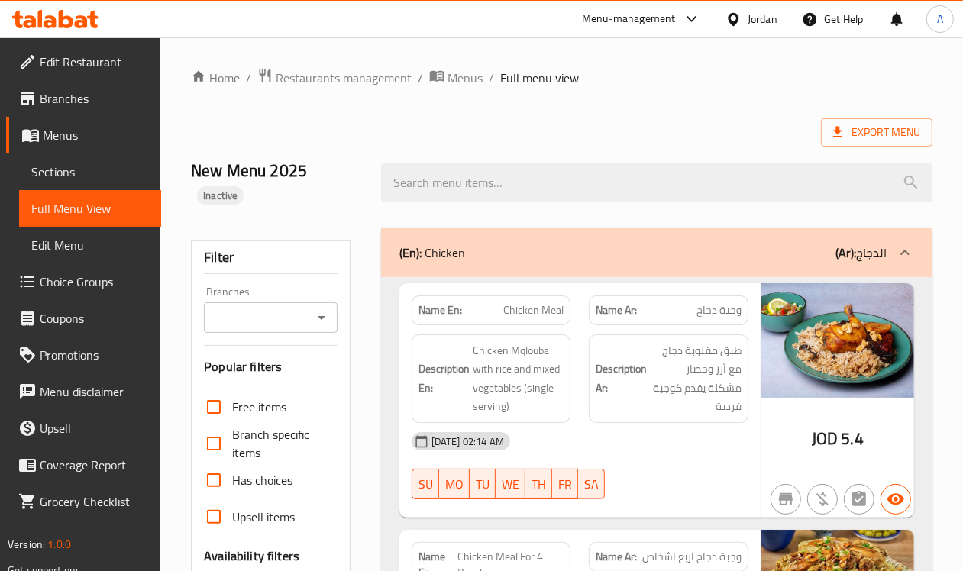
click at [321, 316] on icon "Open" at bounding box center [322, 318] width 8 height 4
click at [292, 326] on li "All" at bounding box center [271, 333] width 133 height 27
type input "All"
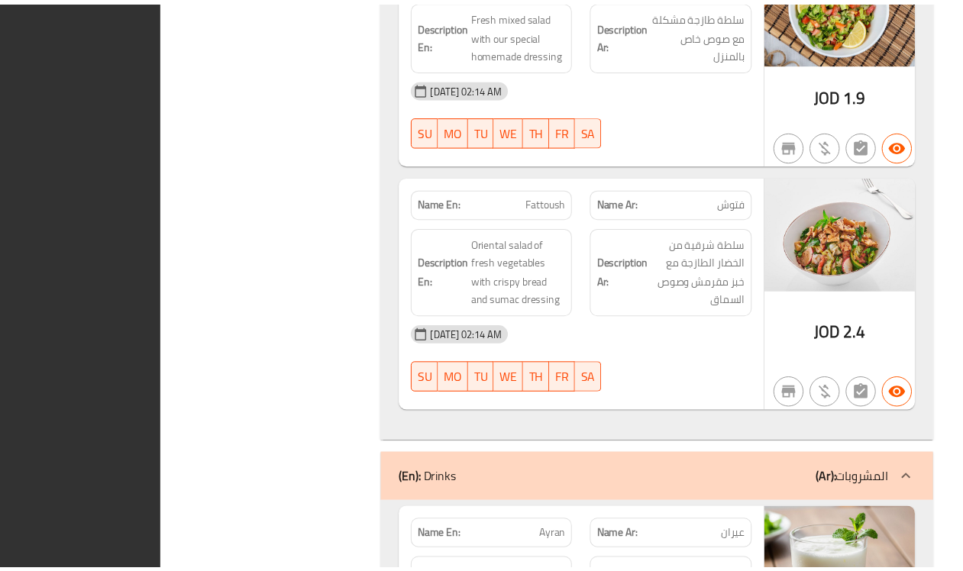
scroll to position [2871, 0]
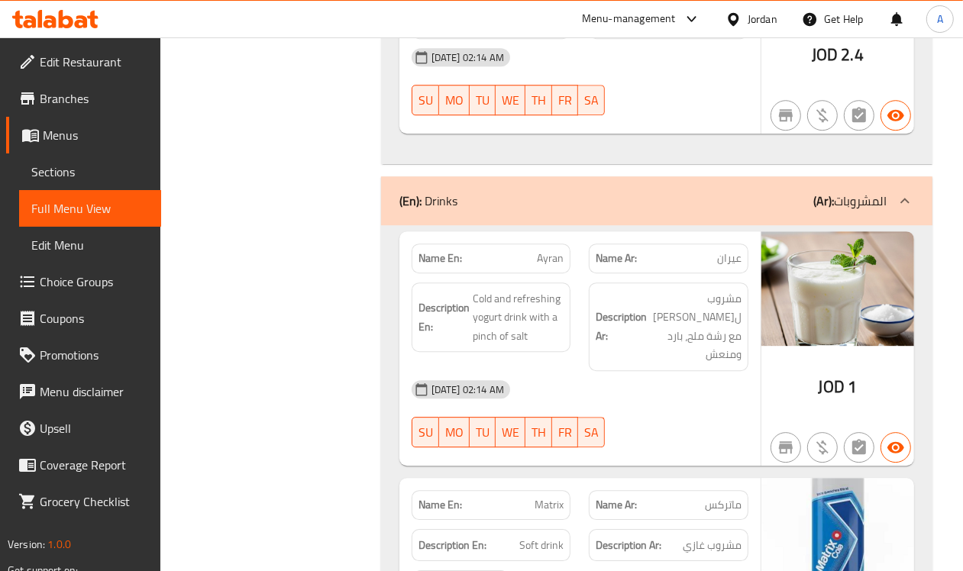
click at [73, 138] on span "Menus" at bounding box center [96, 135] width 106 height 18
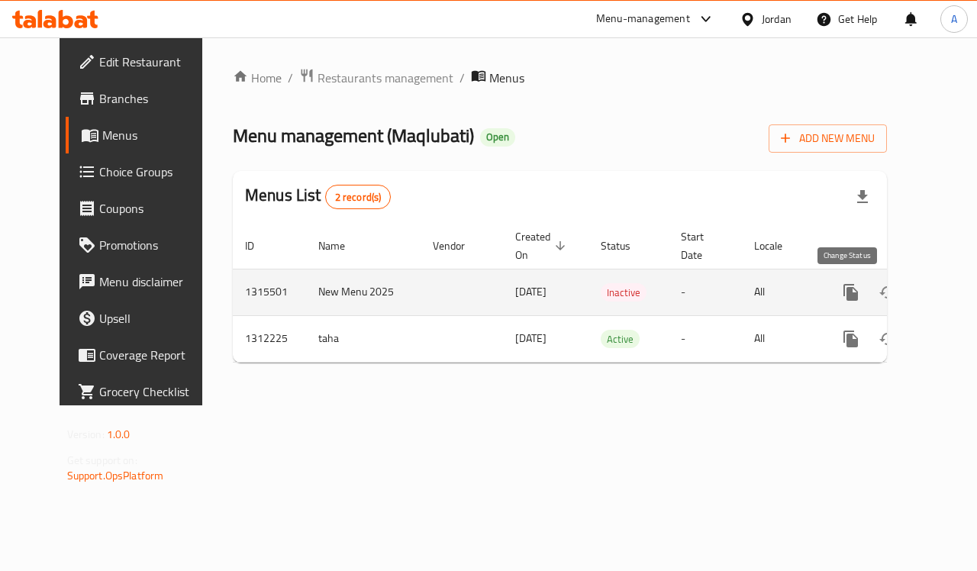
click at [870, 304] on button "enhanced table" at bounding box center [888, 292] width 37 height 37
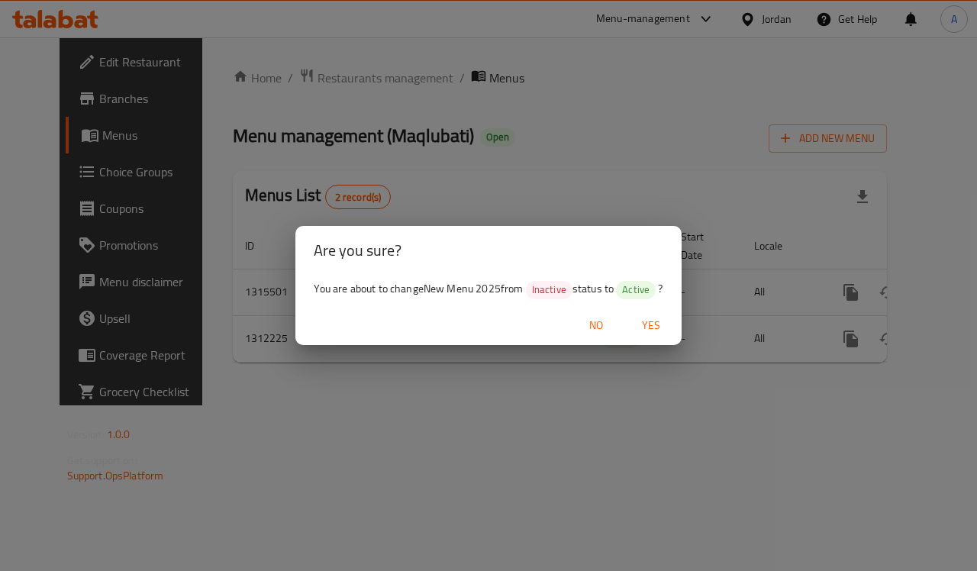
click at [660, 328] on span "Yes" at bounding box center [651, 325] width 37 height 19
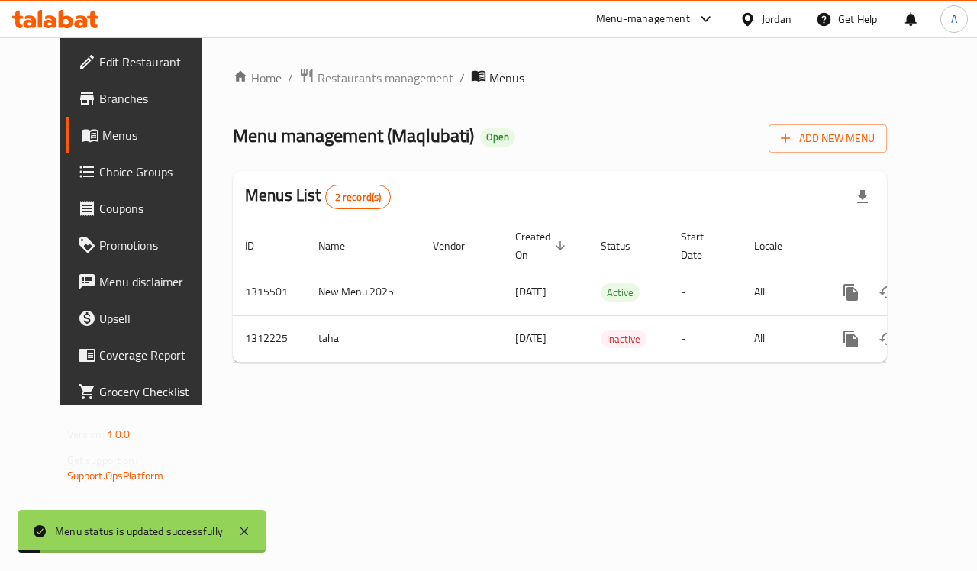
click at [624, 405] on div "Home / Restaurants management / Menus Menu management ( Maqlubati ) Open Add Ne…" at bounding box center [559, 221] width 715 height 368
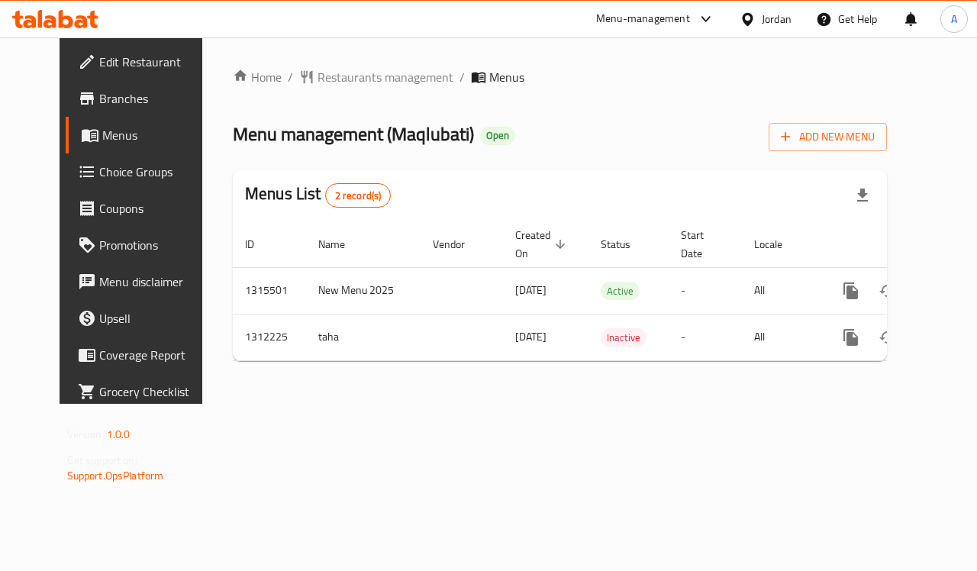
click at [720, 404] on div "Home / Restaurants management / Menus Menu management ( Maqlubati ) Open Add Ne…" at bounding box center [559, 220] width 715 height 366
click at [467, 404] on div "Home / Restaurants management / Menus Menu management ( Maqlubati ) Open Add Ne…" at bounding box center [559, 220] width 715 height 366
click at [532, 404] on div "Home / Restaurants management / Menus Menu management ( Maqlubati ) Open Add Ne…" at bounding box center [559, 220] width 715 height 366
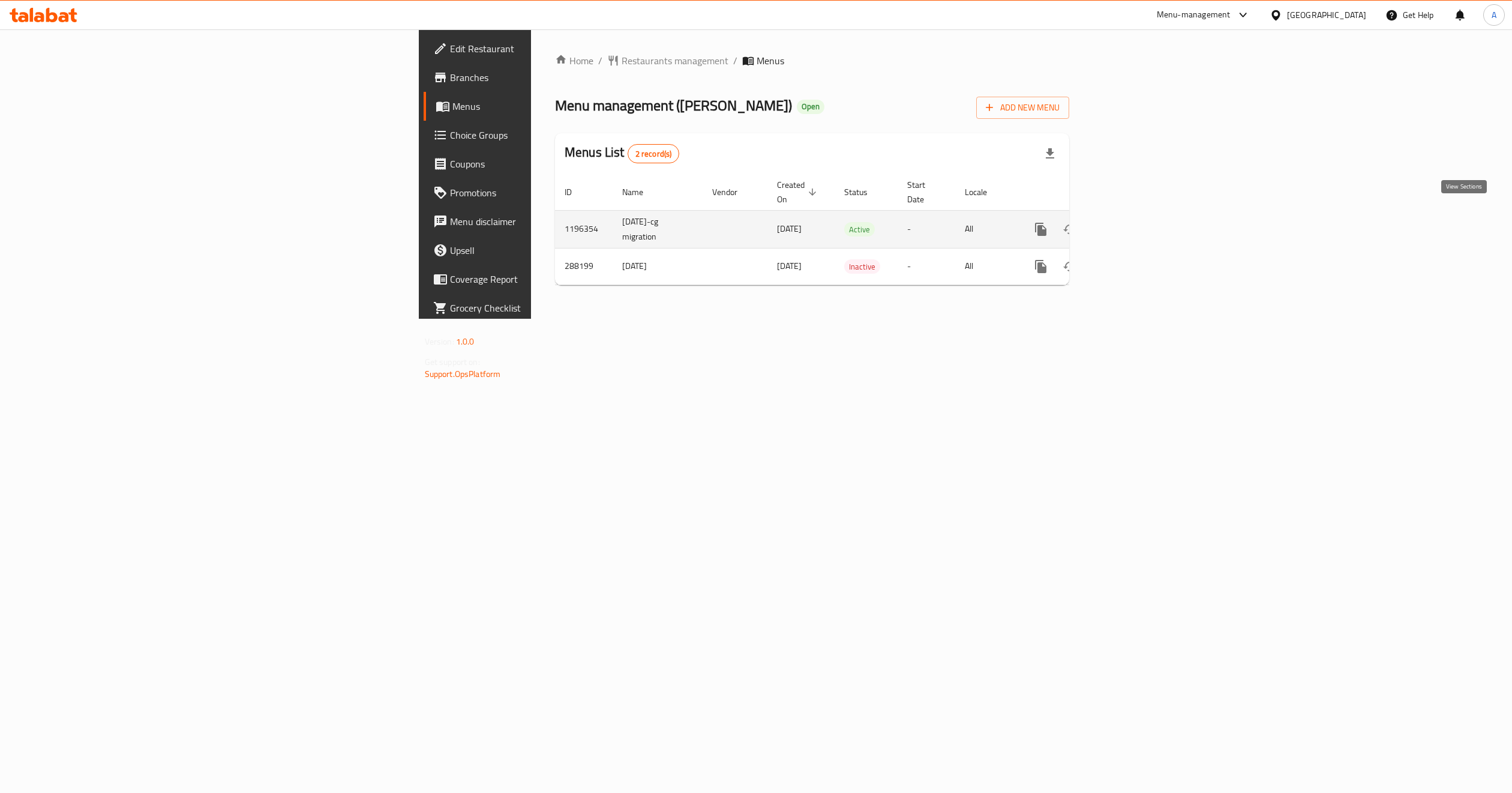
click at [1135, 222] on icon "enhanced table" at bounding box center [1128, 229] width 14 height 14
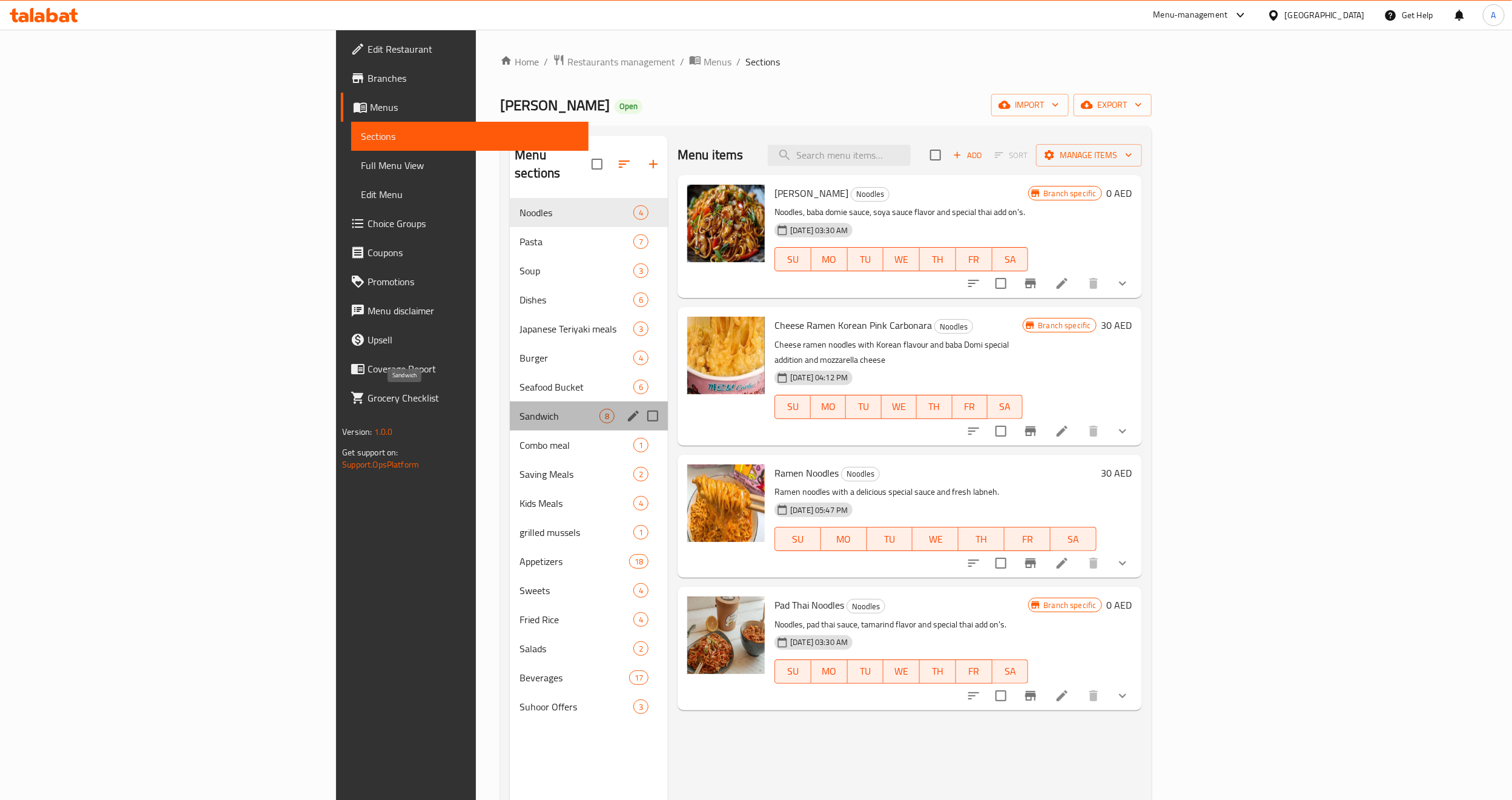
click at [519, 408] on span "Sandwich" at bounding box center [559, 415] width 80 height 14
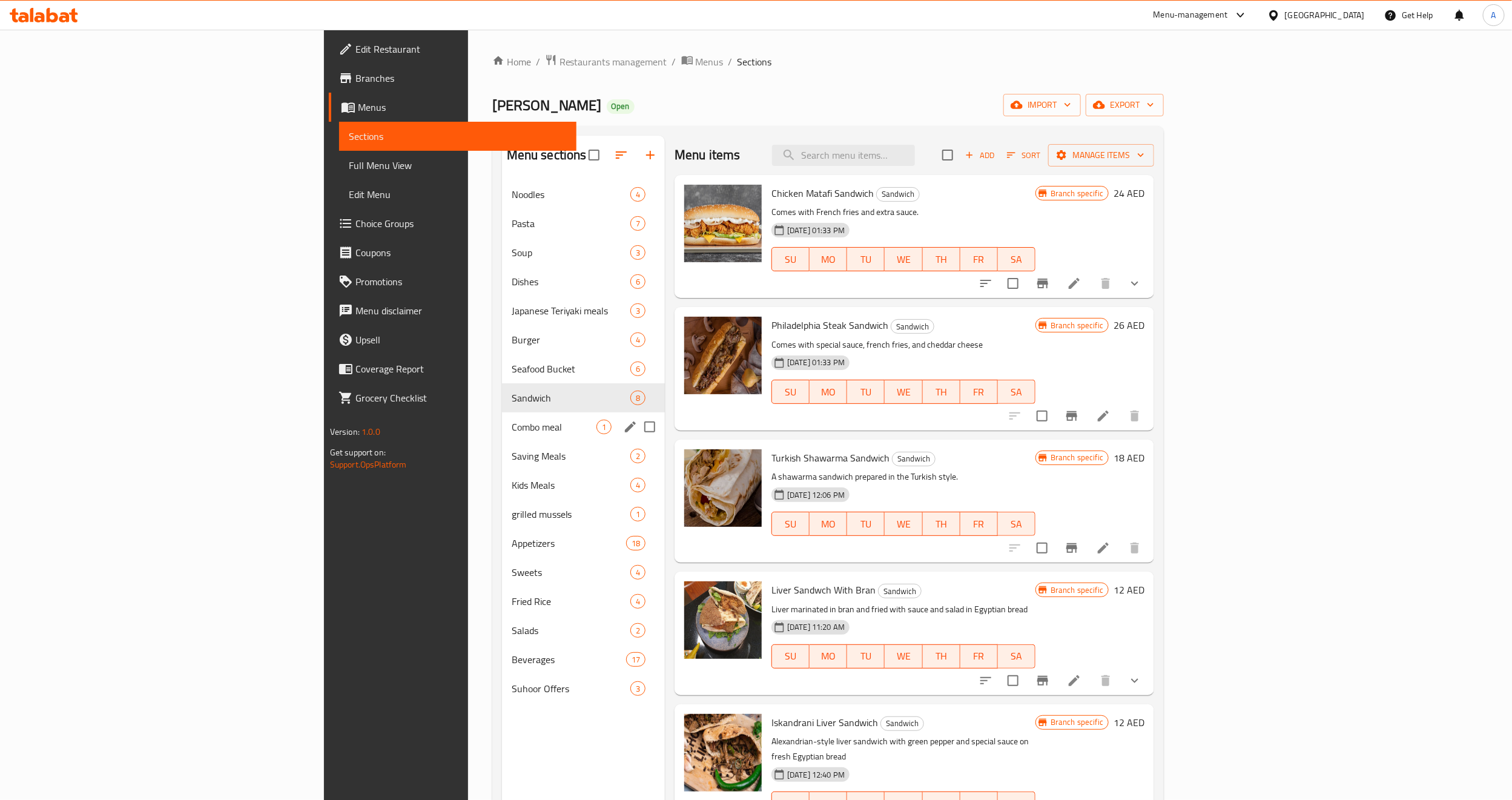
click at [502, 436] on div "Combo meal 1" at bounding box center [583, 427] width 163 height 29
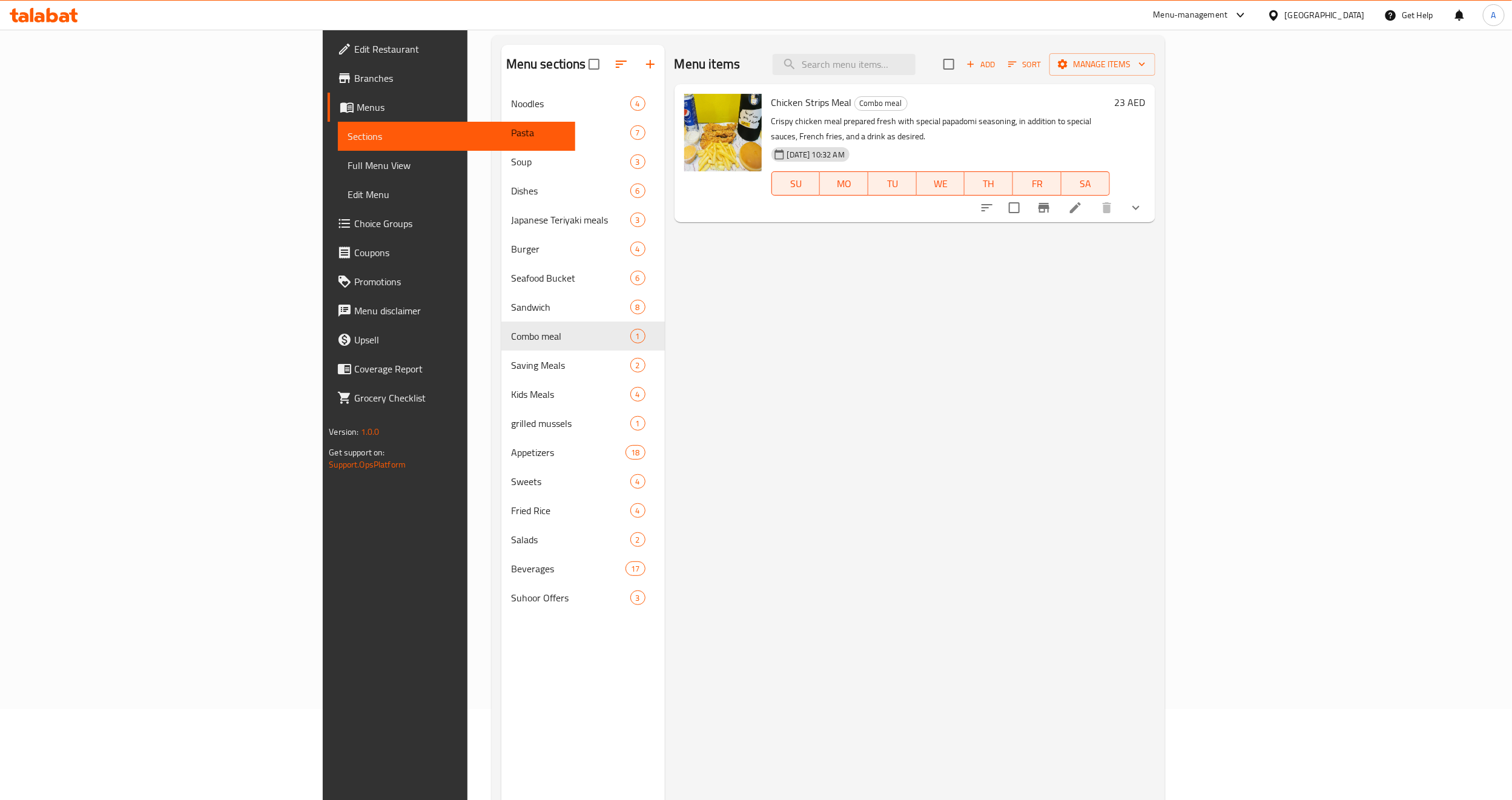
click at [834, 533] on div "Menu items Add Sort Manage items Chicken Strips Meal Combo meal Crispy chicken …" at bounding box center [909, 445] width 490 height 800
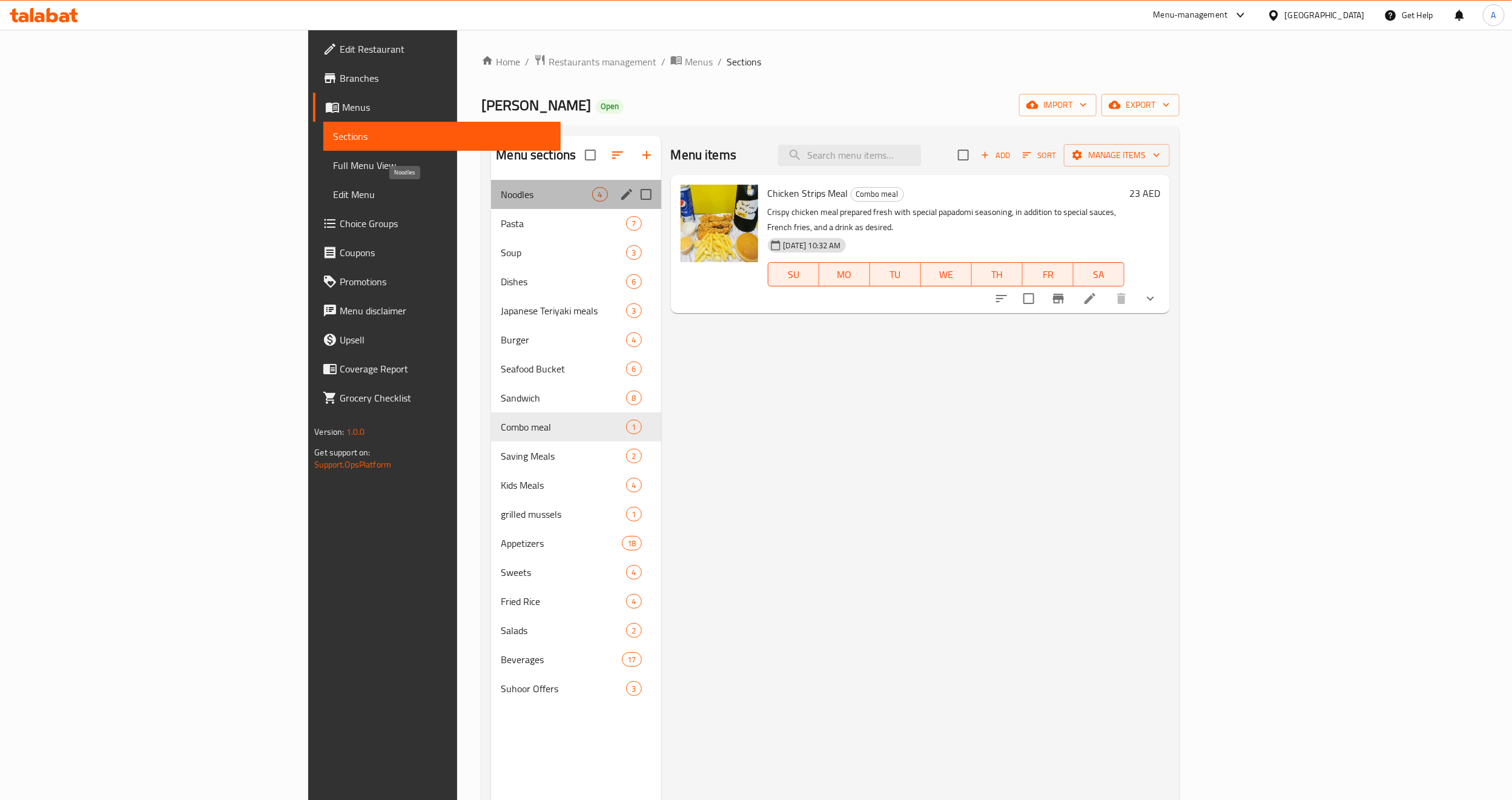
click at [500, 198] on span "Noodles" at bounding box center [545, 194] width 91 height 14
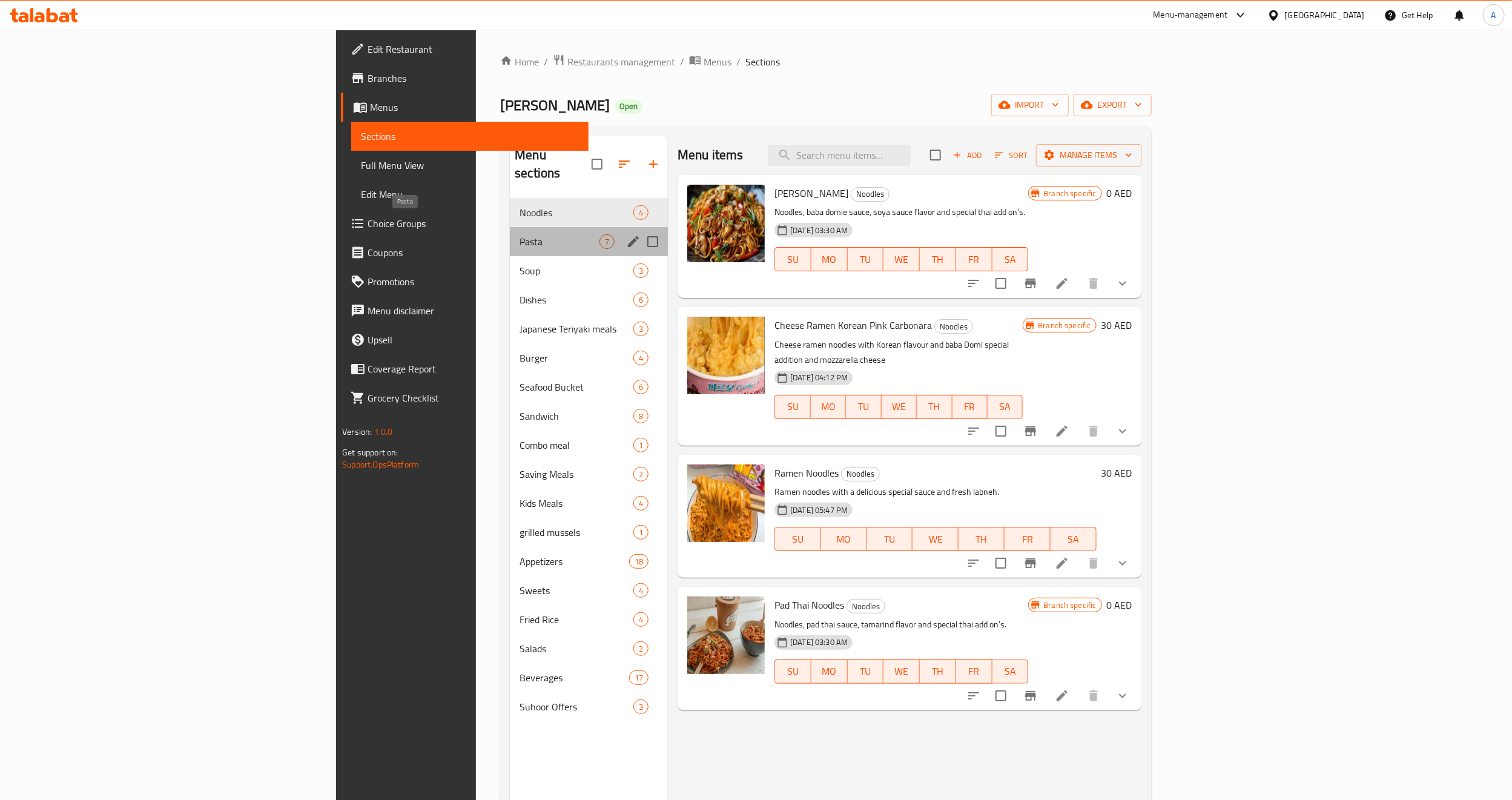
click at [519, 234] on span "Pasta" at bounding box center [559, 241] width 80 height 14
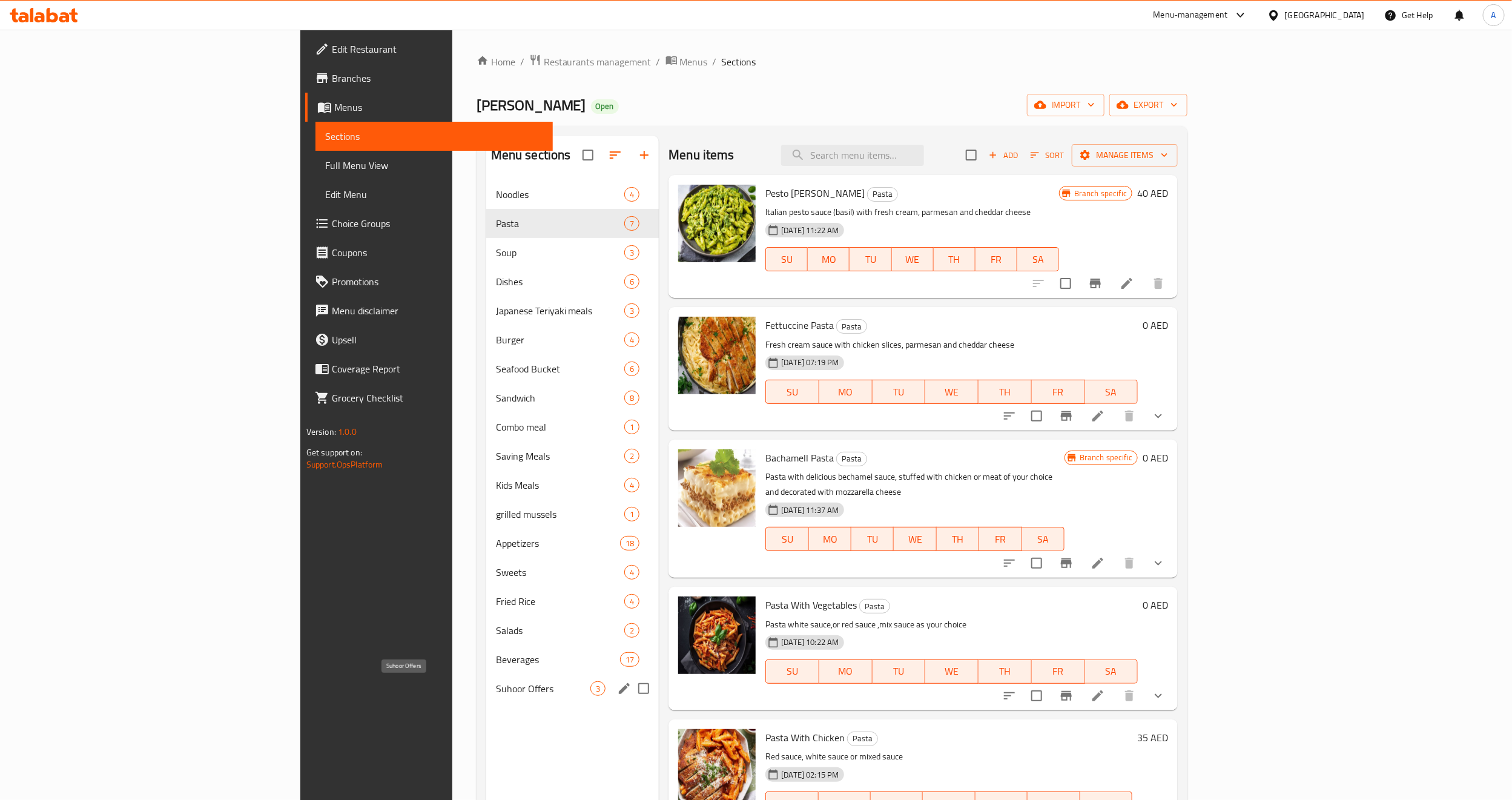
click at [496, 689] on span "Suhoor Offers" at bounding box center [542, 688] width 94 height 14
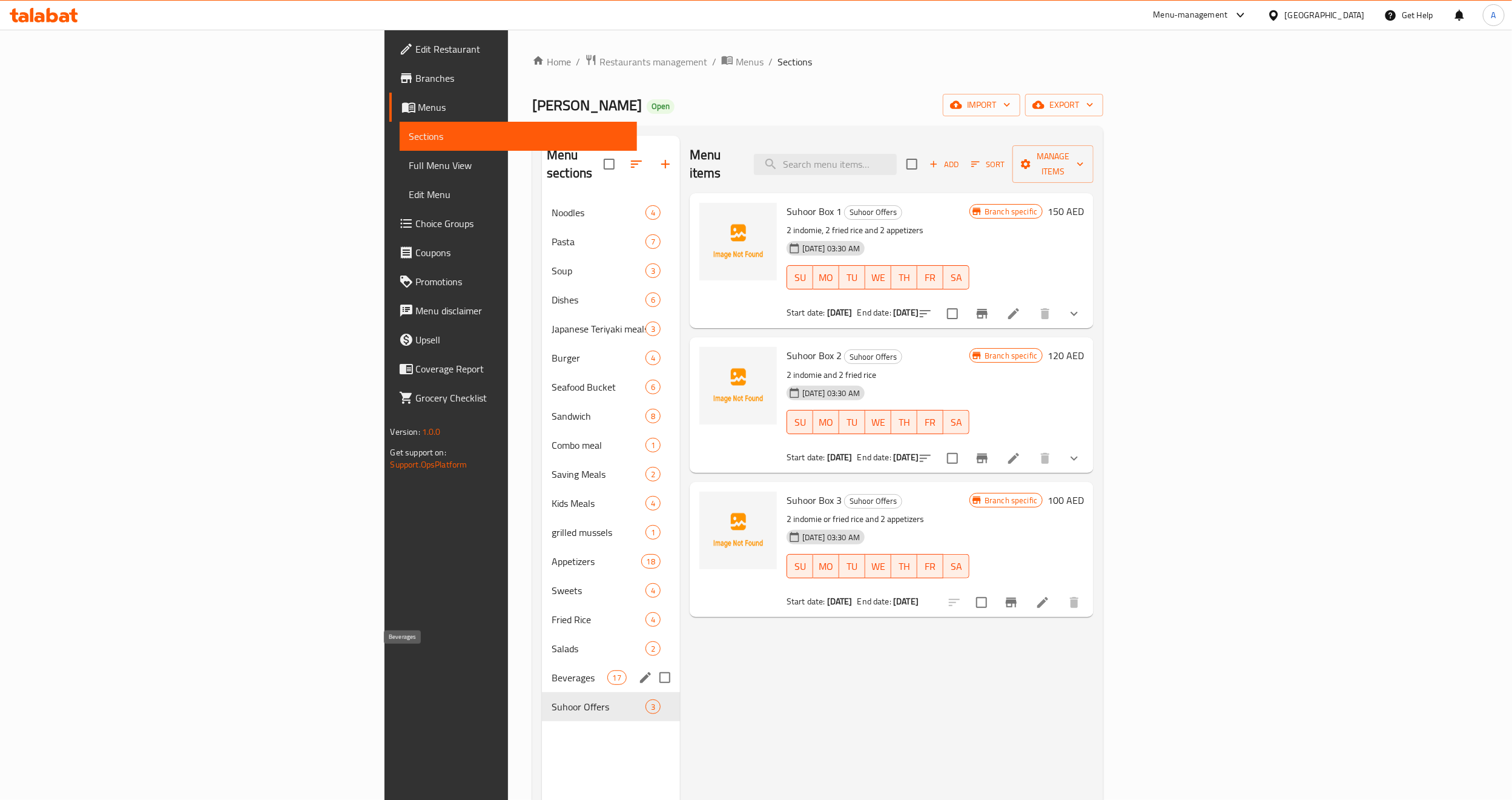
click at [552, 670] on span "Beverages" at bounding box center [579, 677] width 55 height 14
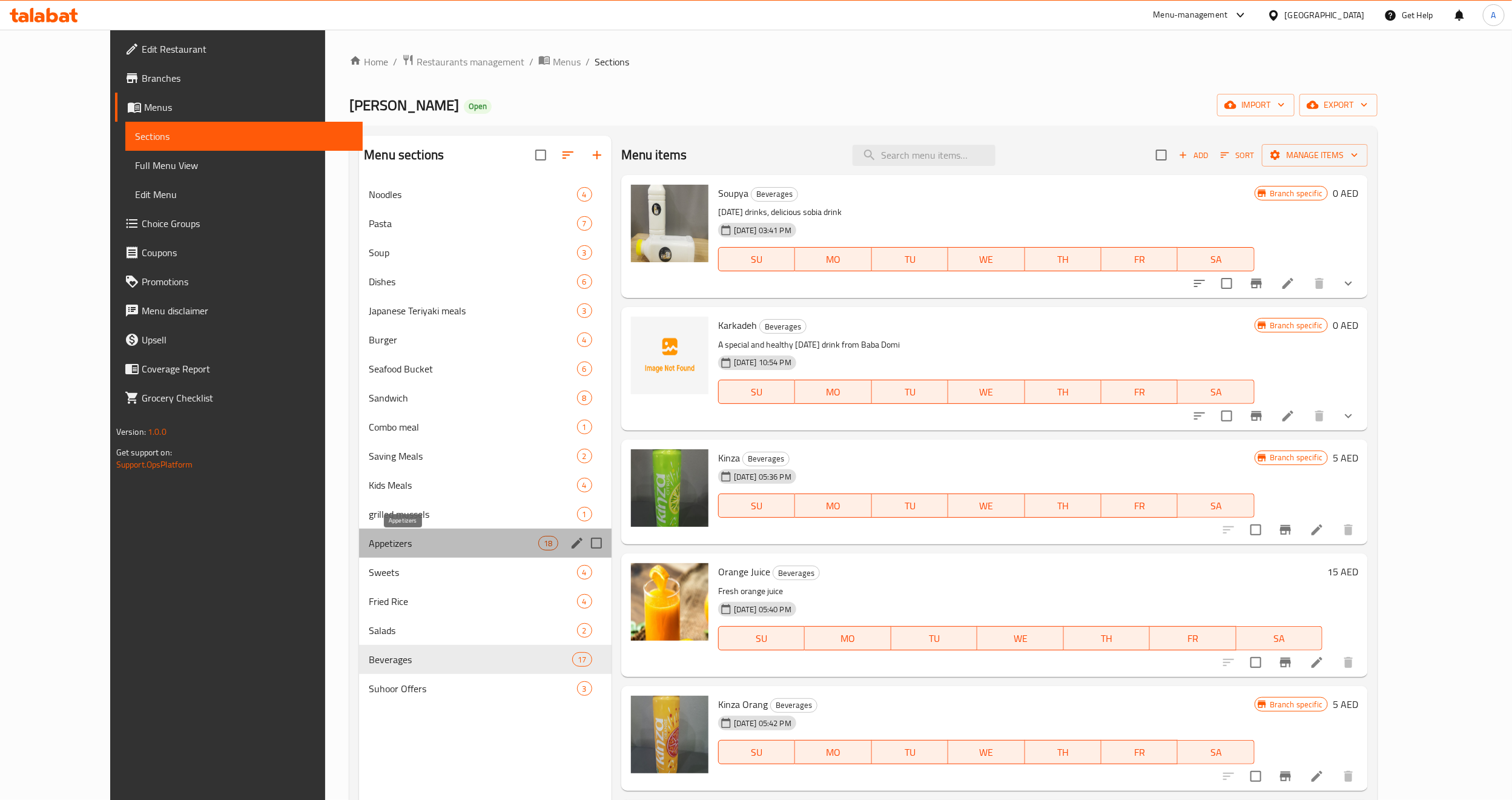
click at [369, 549] on span "Appetizers" at bounding box center [454, 543] width 170 height 14
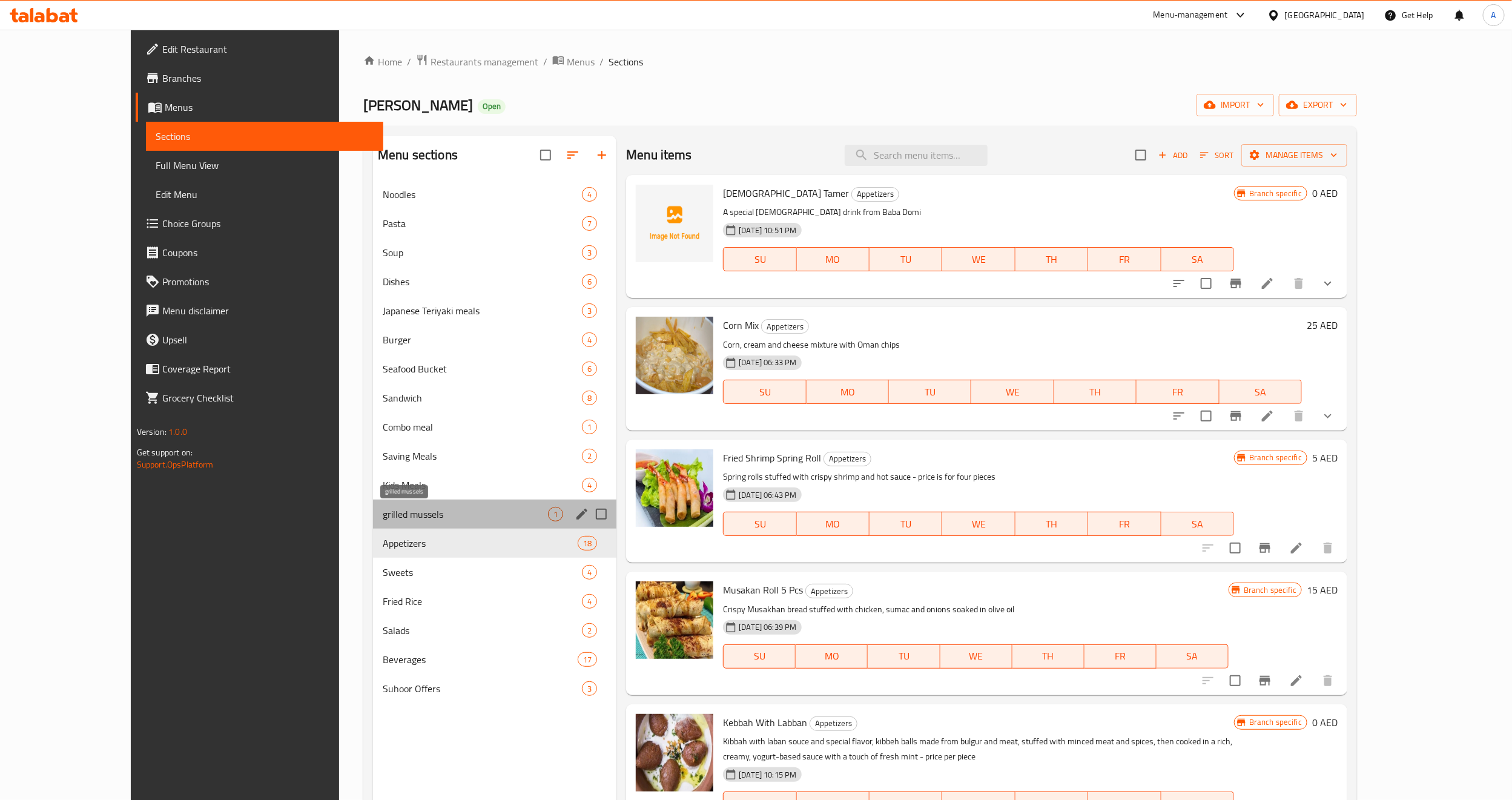
click at [383, 515] on span "grilled mussels" at bounding box center [465, 514] width 165 height 14
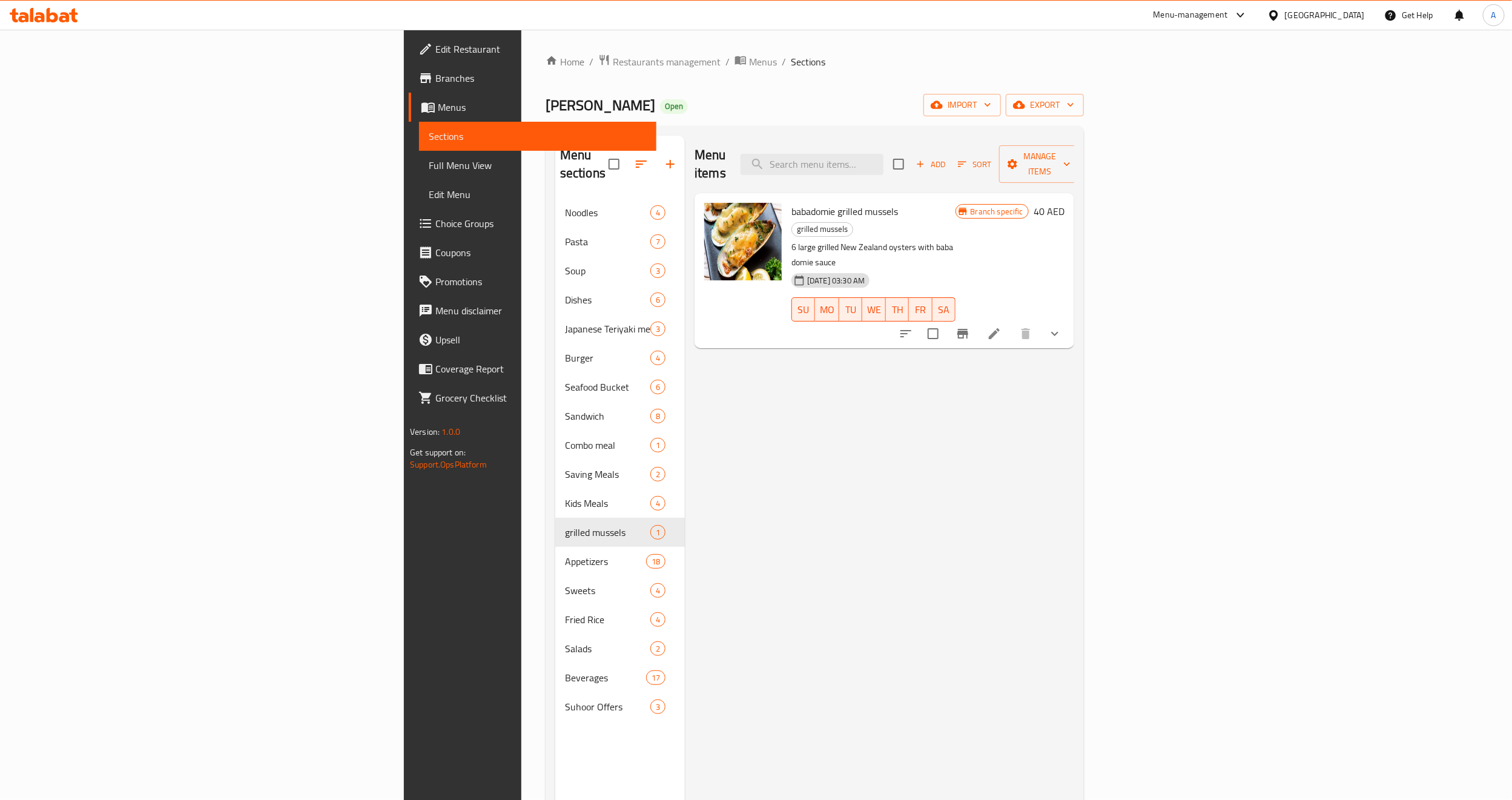
drag, startPoint x: 140, startPoint y: 55, endPoint x: 160, endPoint y: 66, distance: 22.8
click at [435, 55] on span "Edit Restaurant" at bounding box center [541, 49] width 211 height 14
